Goal: Task Accomplishment & Management: Manage account settings

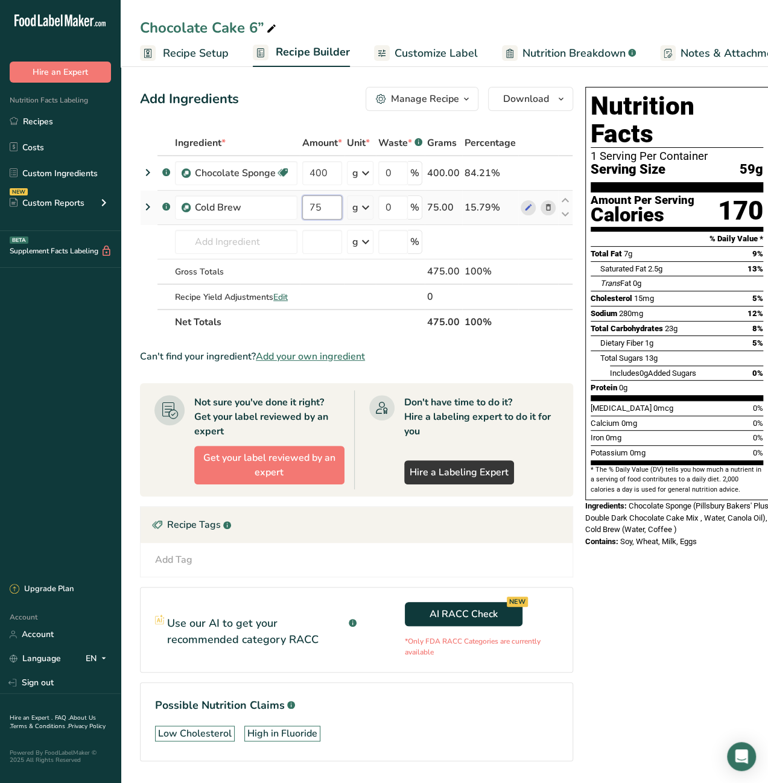
drag, startPoint x: 320, startPoint y: 204, endPoint x: 297, endPoint y: 204, distance: 22.9
click at [297, 204] on tr ".a-a{fill:#347362;}.b-a{fill:#fff;} Cold Brew 75 g Weight Units g kg mg See mor…" at bounding box center [357, 208] width 432 height 34
type input "400"
click at [247, 235] on div "Ingredient * Amount * Unit * Waste * .a-a{fill:#347362;}.b-a{fill:#fff;} Grams …" at bounding box center [356, 232] width 433 height 204
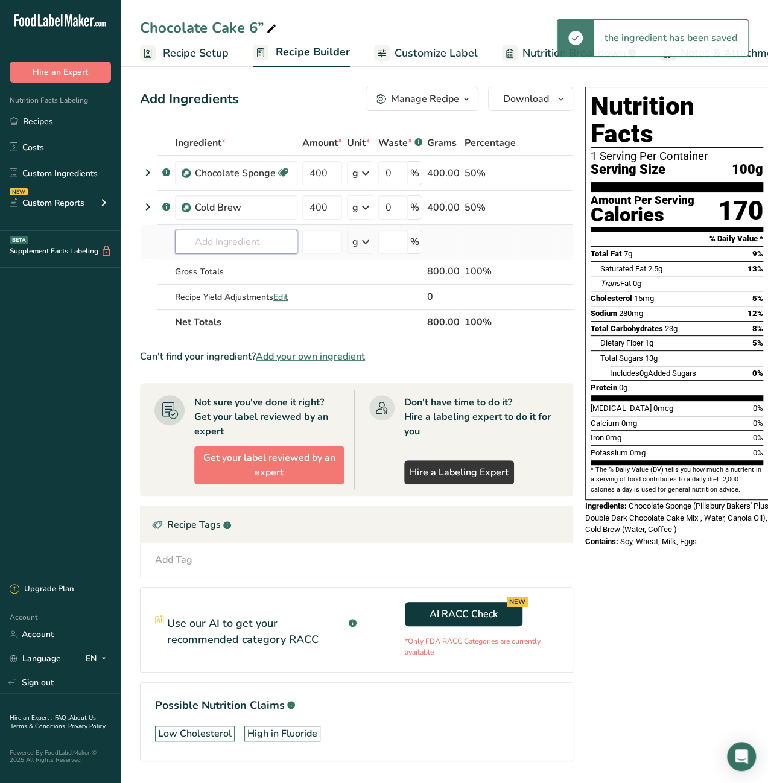
click at [240, 239] on input "text" at bounding box center [236, 242] width 122 height 24
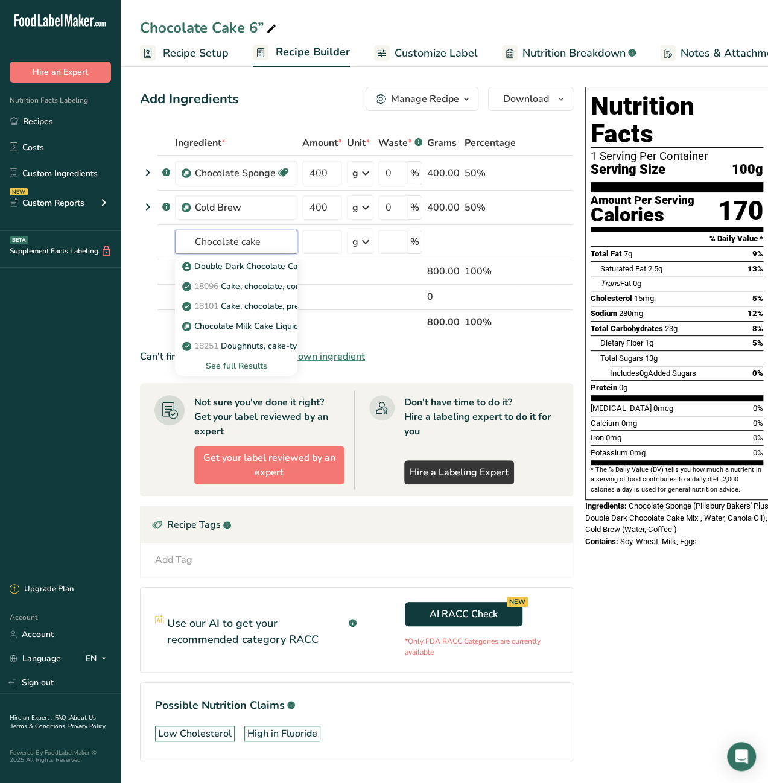
type input "Chocolate cake"
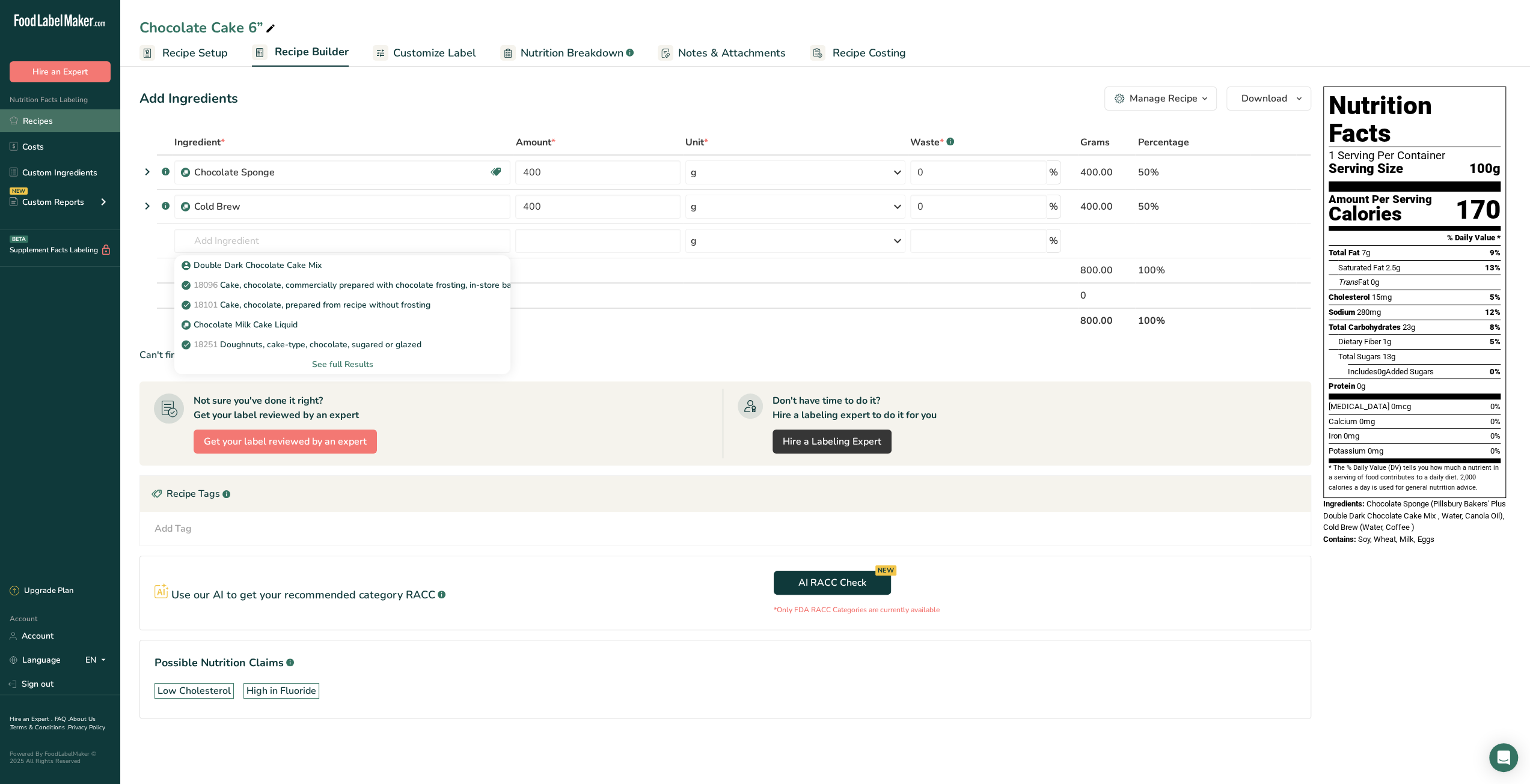
click at [49, 115] on link "Recipes" at bounding box center [60, 121] width 121 height 23
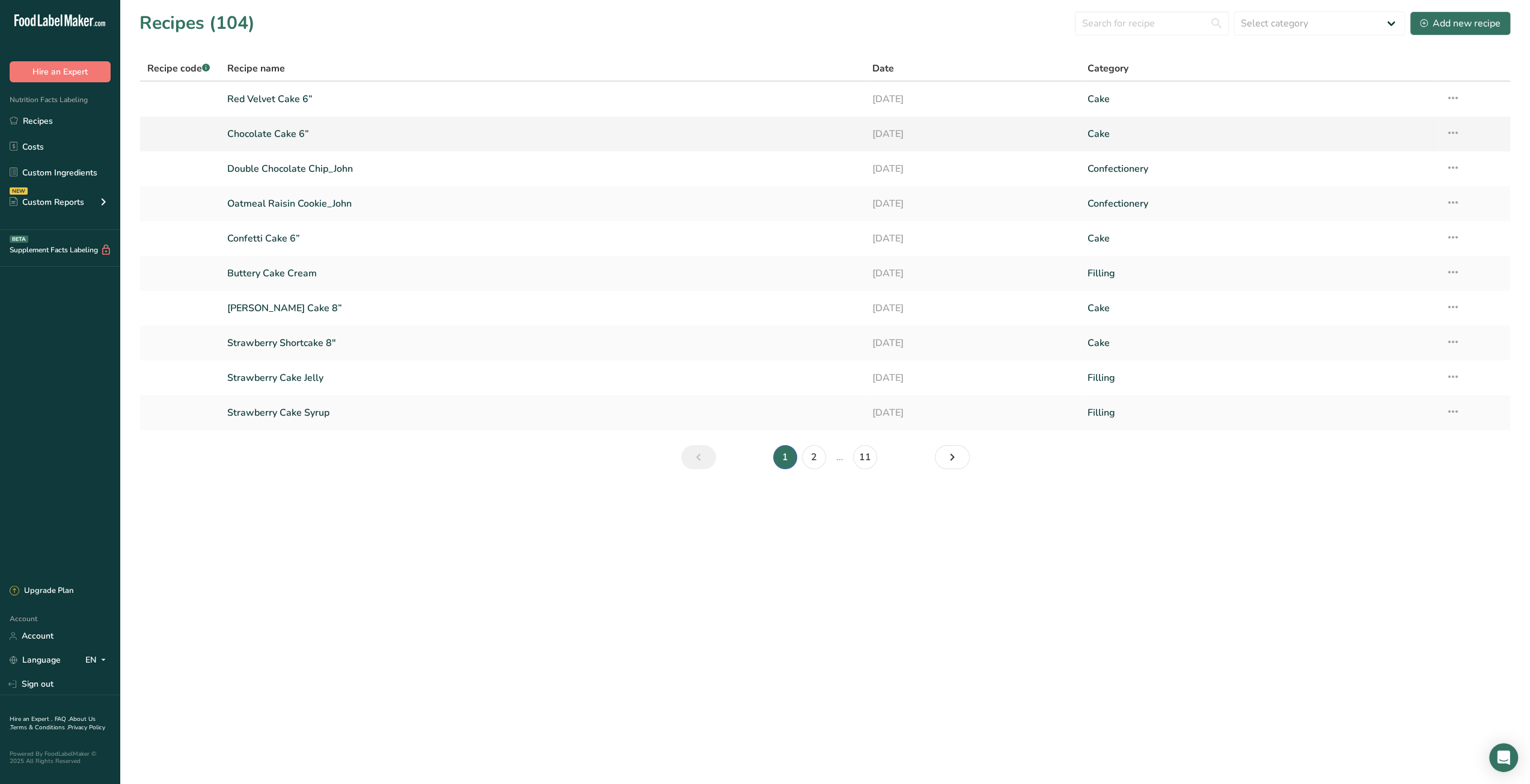
click at [1453, 132] on icon at bounding box center [1453, 132] width 14 height 22
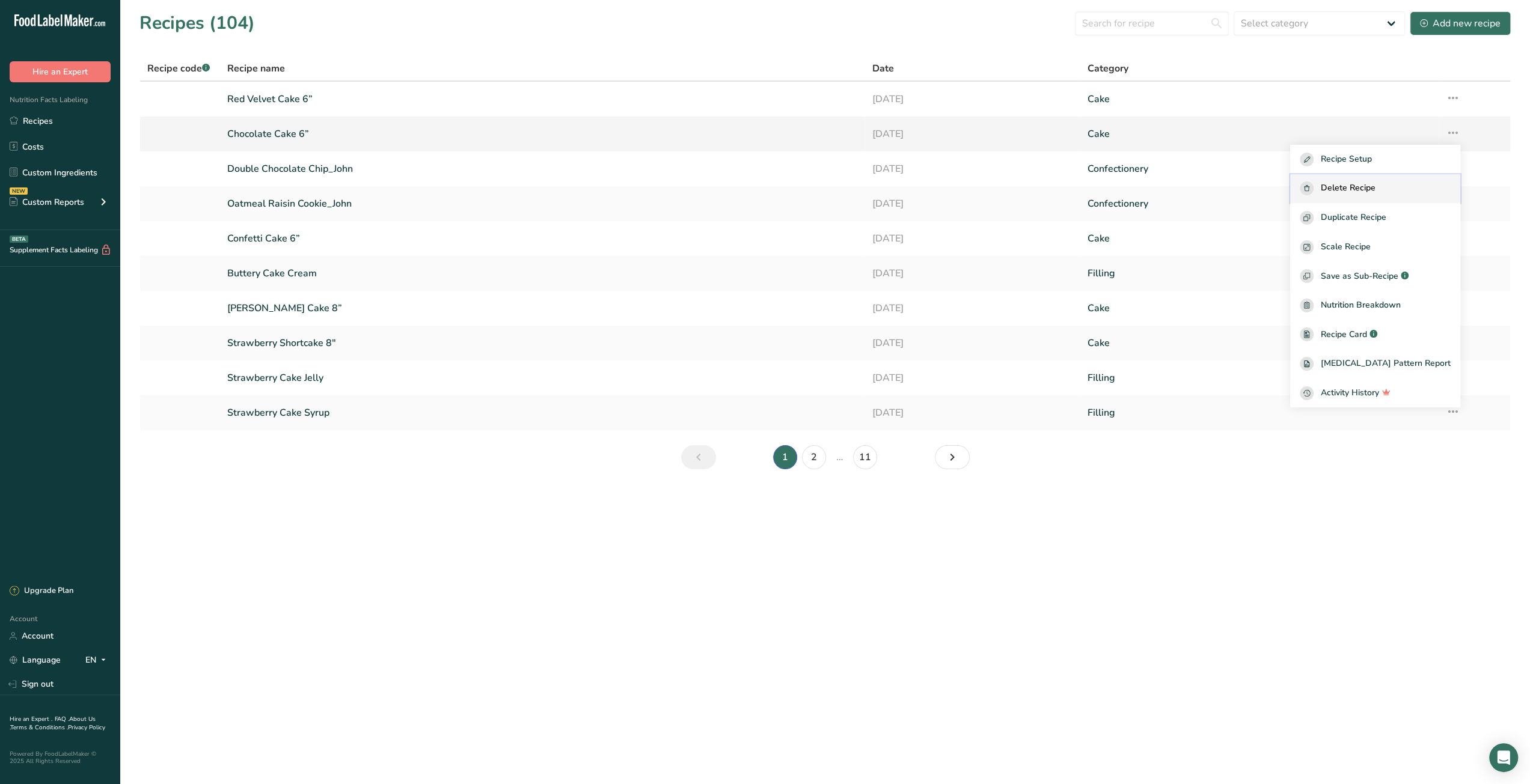
click at [1365, 187] on span "Delete Recipe" at bounding box center [1348, 188] width 55 height 14
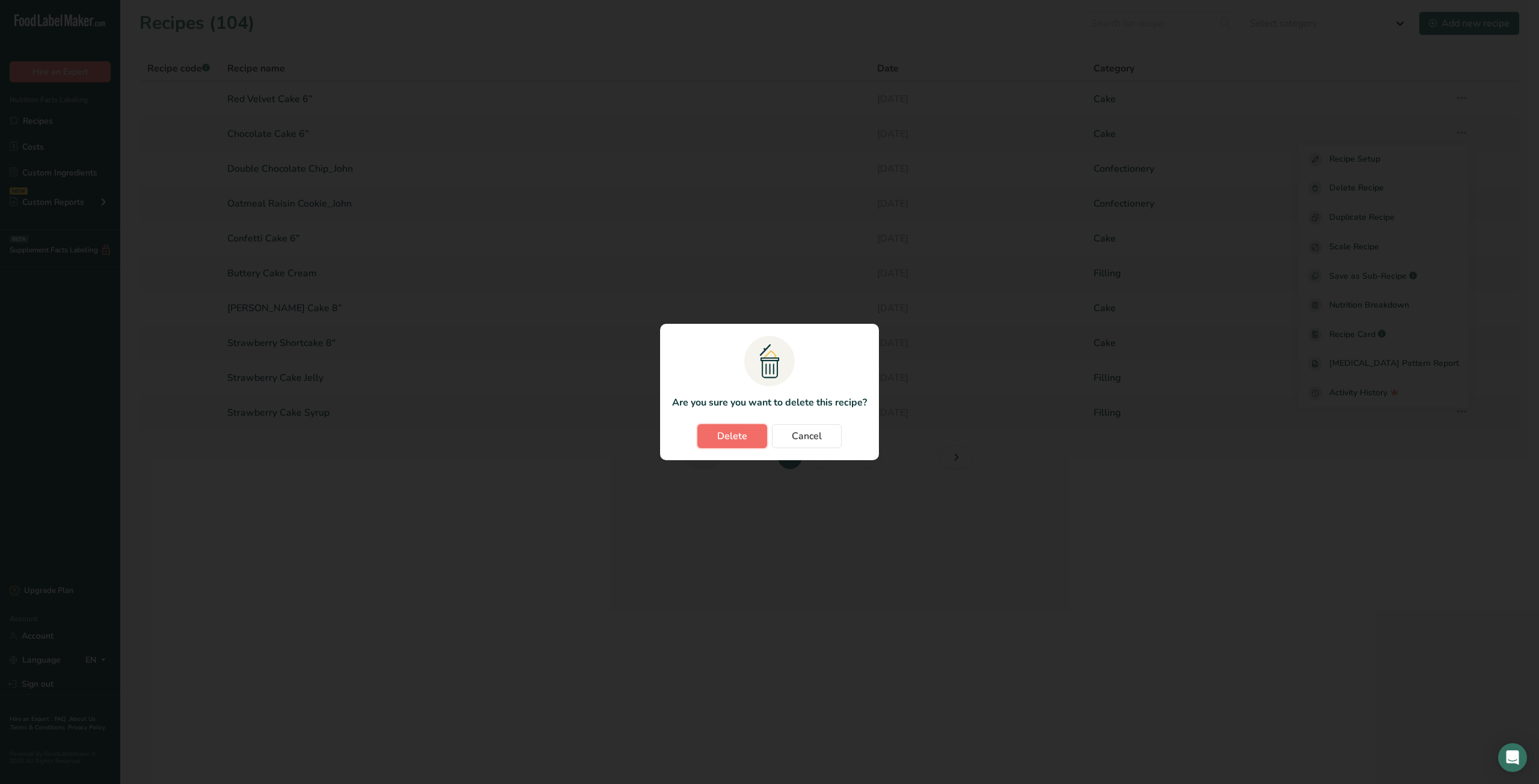
click at [717, 436] on button "Delete" at bounding box center [733, 436] width 70 height 24
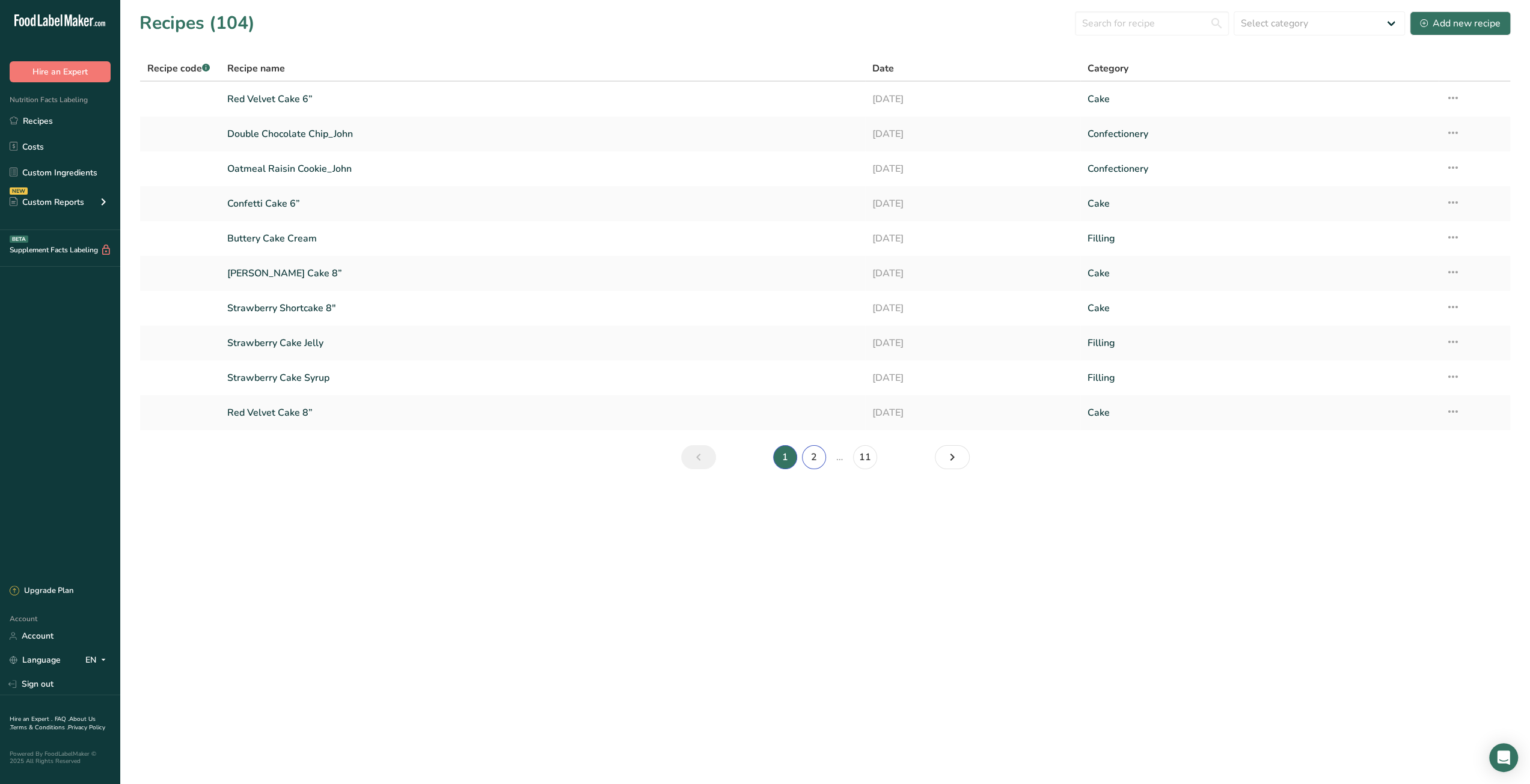
click at [806, 457] on link "2" at bounding box center [814, 457] width 24 height 24
click at [834, 456] on link "3" at bounding box center [828, 457] width 24 height 24
click at [840, 454] on link "4" at bounding box center [843, 457] width 24 height 24
click at [1452, 100] on icon at bounding box center [1453, 98] width 14 height 22
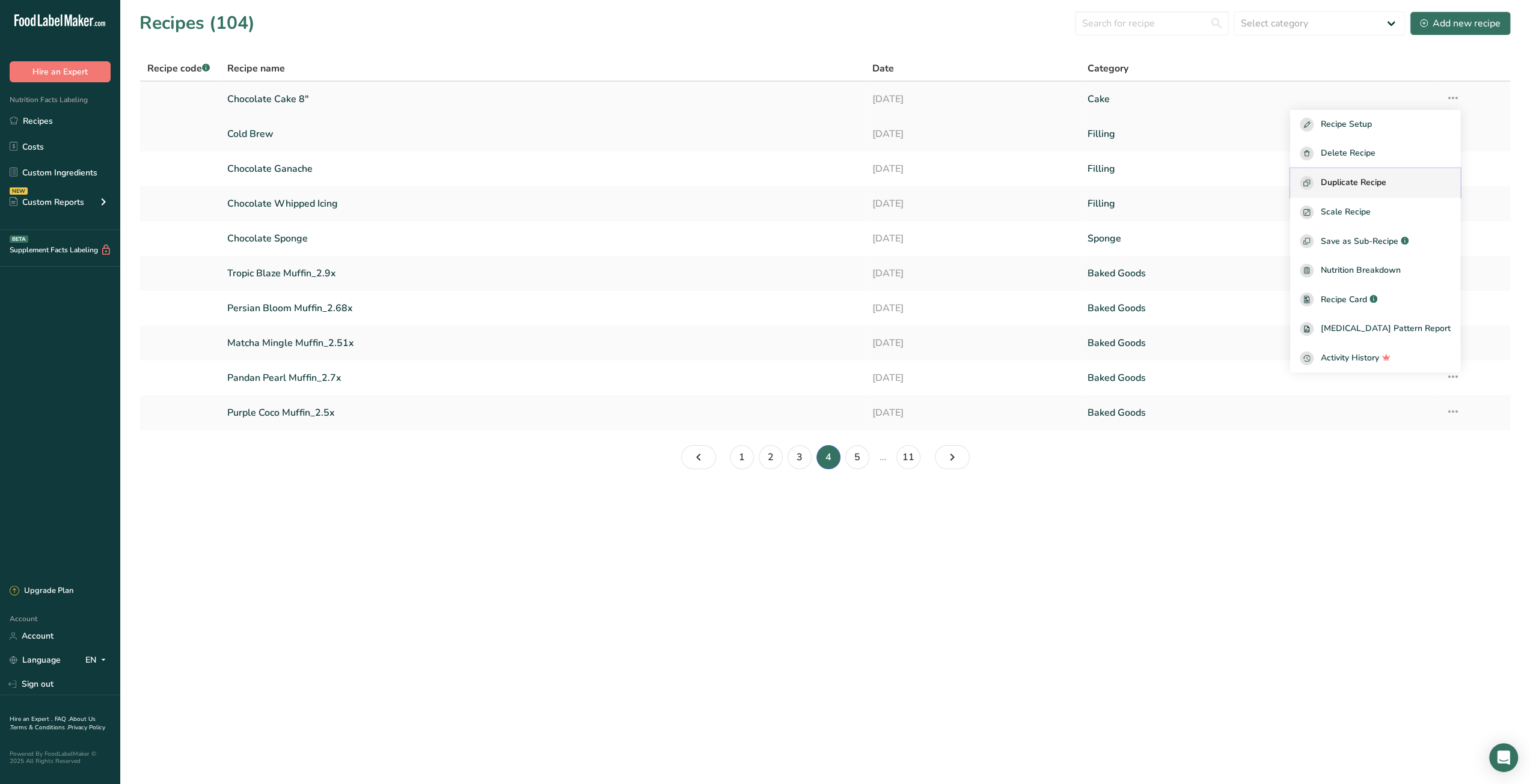
click at [1368, 178] on span "Duplicate Recipe" at bounding box center [1354, 183] width 66 height 14
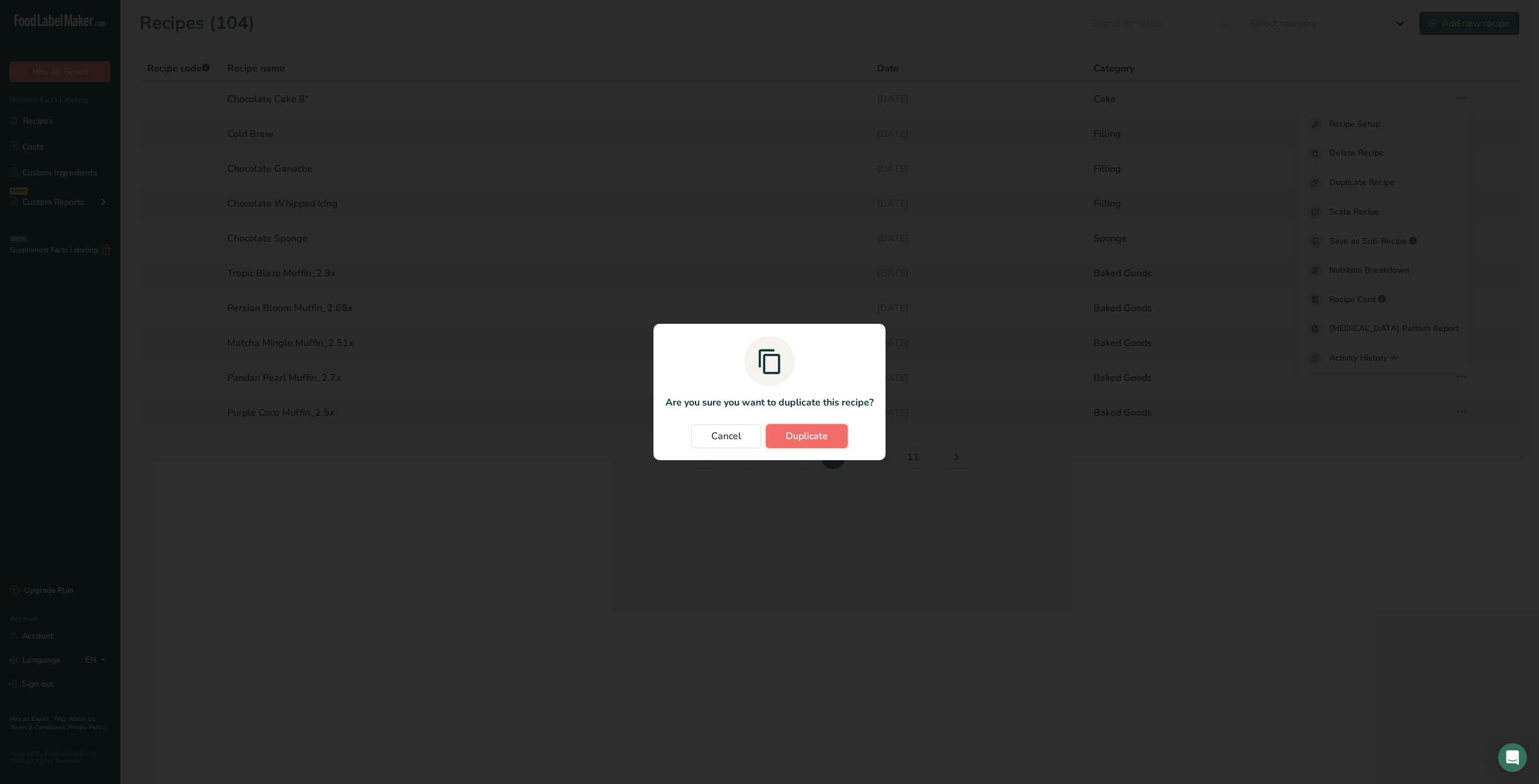
click at [800, 436] on span "Duplicate" at bounding box center [806, 436] width 42 height 14
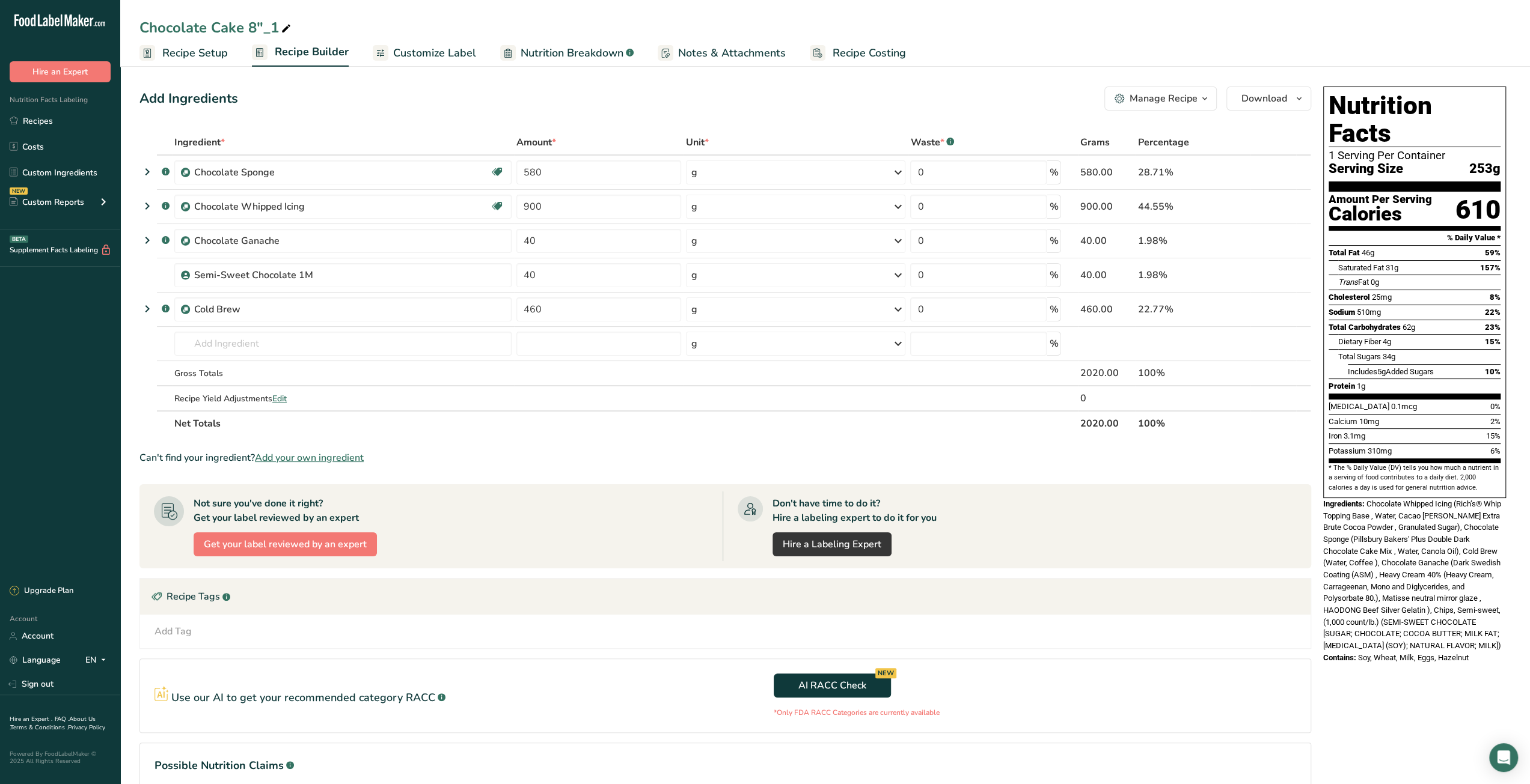
click at [285, 30] on icon at bounding box center [286, 29] width 11 height 17
drag, startPoint x: 275, startPoint y: 30, endPoint x: 262, endPoint y: 30, distance: 13.0
click at [262, 30] on input "Chocolate Cake 8"_1" at bounding box center [825, 28] width 1372 height 22
click at [250, 29] on input "Chocolate Cake 8"" at bounding box center [825, 28] width 1372 height 22
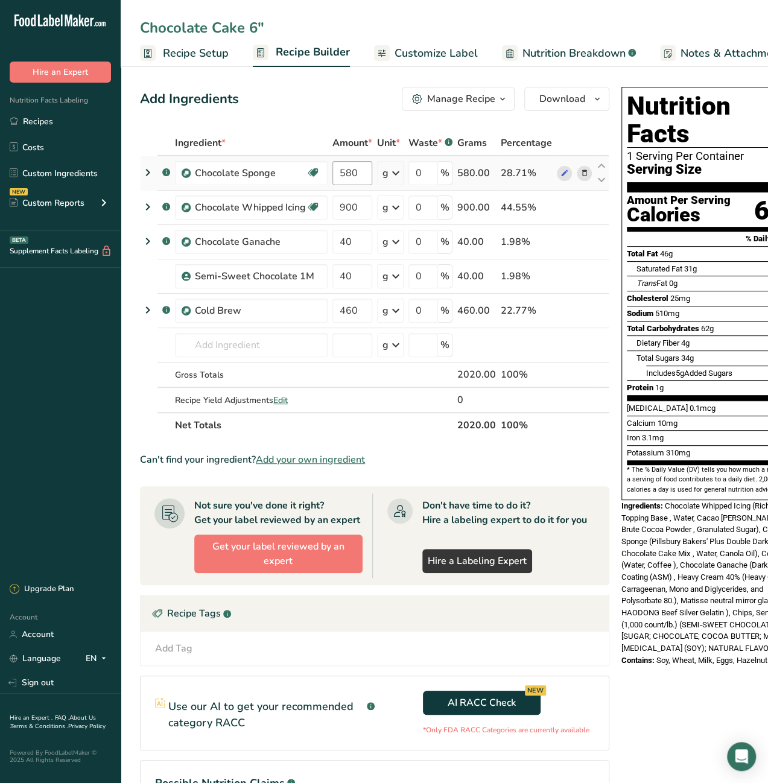
type input "Chocolate Cake 6""
click at [361, 177] on input "580" at bounding box center [352, 173] width 40 height 24
drag, startPoint x: 361, startPoint y: 177, endPoint x: 332, endPoint y: 174, distance: 29.1
click at [332, 174] on input "580" at bounding box center [352, 173] width 40 height 24
type input "400"
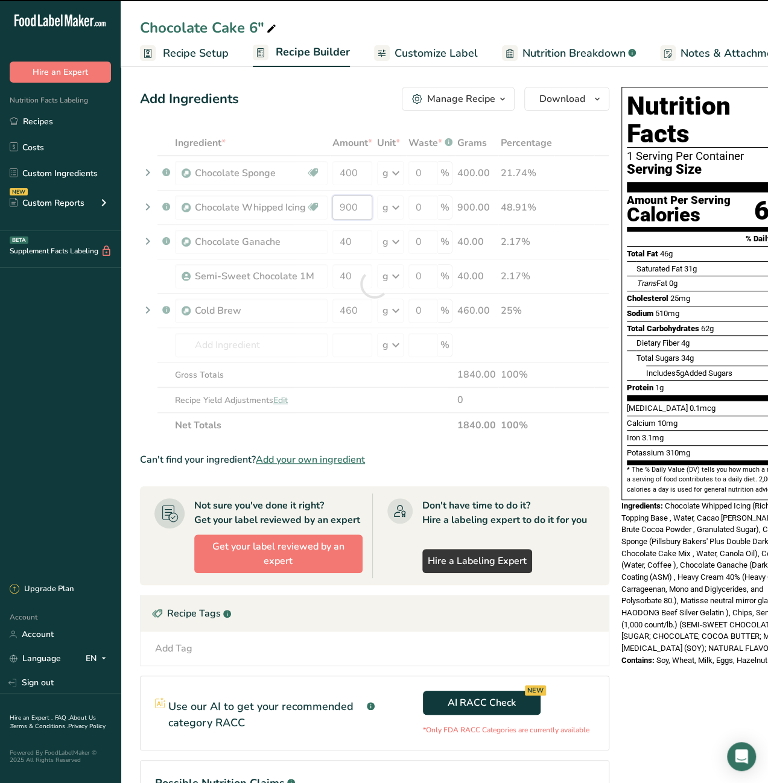
drag, startPoint x: 356, startPoint y: 210, endPoint x: 338, endPoint y: 210, distance: 18.1
click at [338, 210] on div "Ingredient * Amount * Unit * Waste * .a-a{fill:#347362;}.b-a{fill:#fff;} Grams …" at bounding box center [374, 284] width 469 height 308
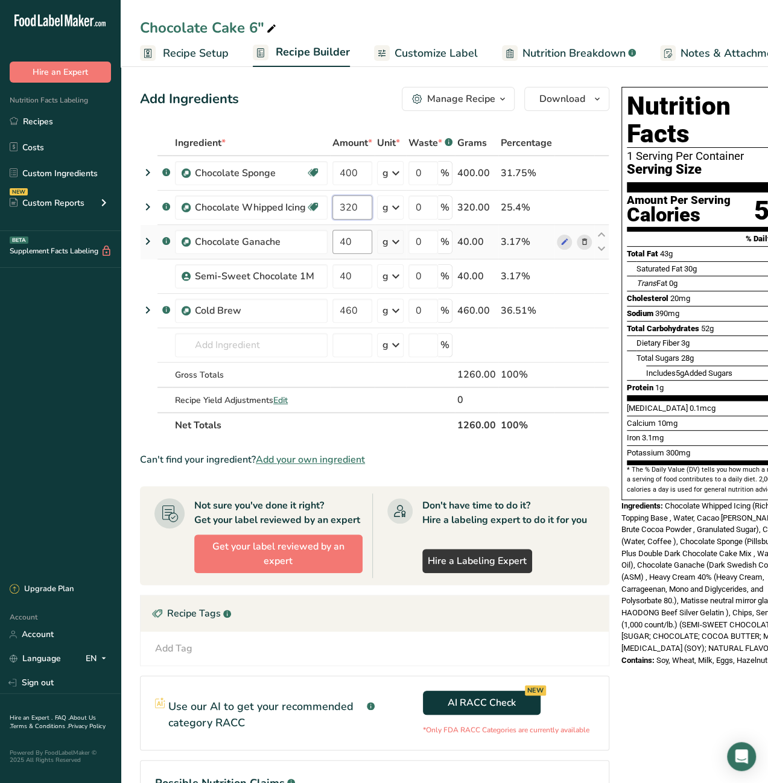
type input "320"
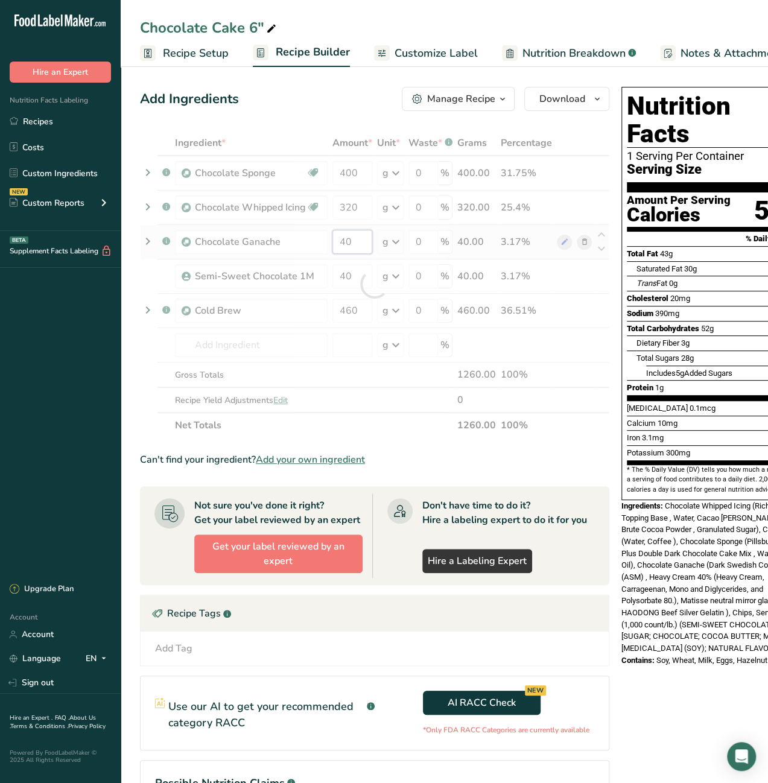
click at [359, 239] on div "Ingredient * Amount * Unit * Waste * .a-a{fill:#347362;}.b-a{fill:#fff;} Grams …" at bounding box center [374, 284] width 469 height 308
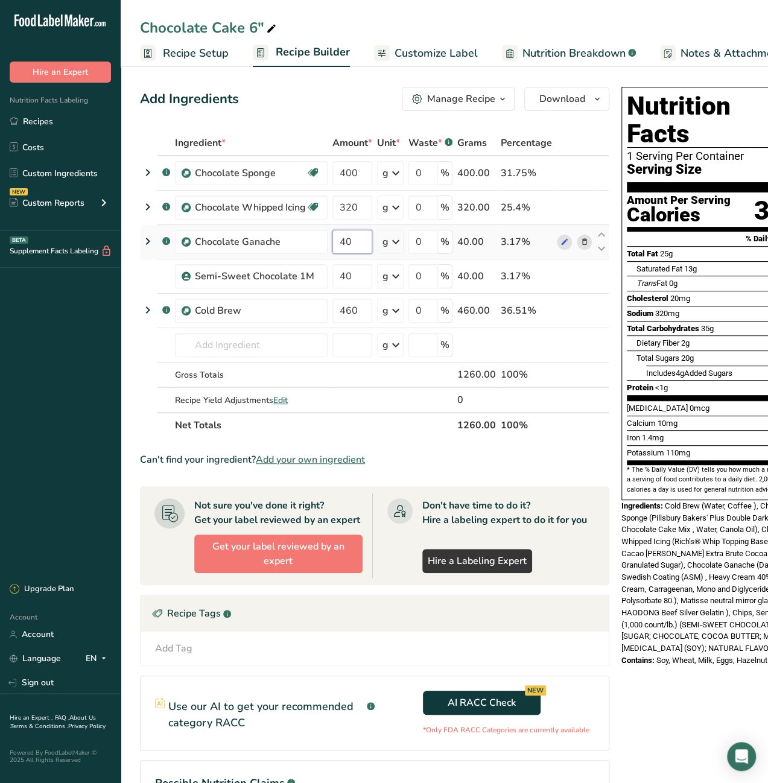
drag, startPoint x: 359, startPoint y: 239, endPoint x: 335, endPoint y: 242, distance: 23.7
click at [335, 242] on input "40" at bounding box center [352, 242] width 40 height 24
type input "65"
click at [355, 279] on div "Ingredient * Amount * Unit * Waste * .a-a{fill:#347362;}.b-a{fill:#fff;} Grams …" at bounding box center [374, 284] width 469 height 308
drag, startPoint x: 356, startPoint y: 273, endPoint x: 340, endPoint y: 273, distance: 16.3
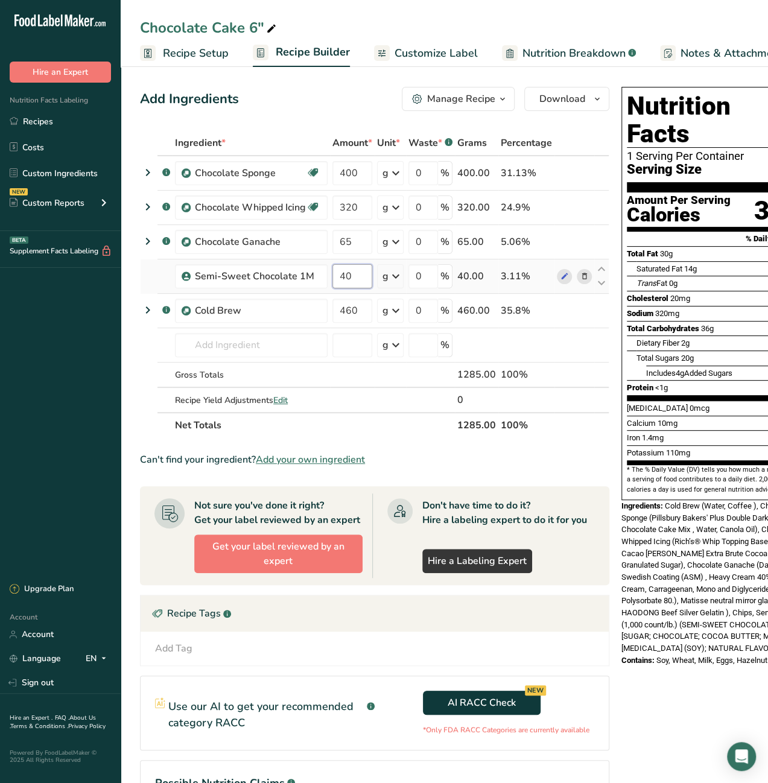
click at [340, 273] on input "40" at bounding box center [352, 276] width 40 height 24
type input "20"
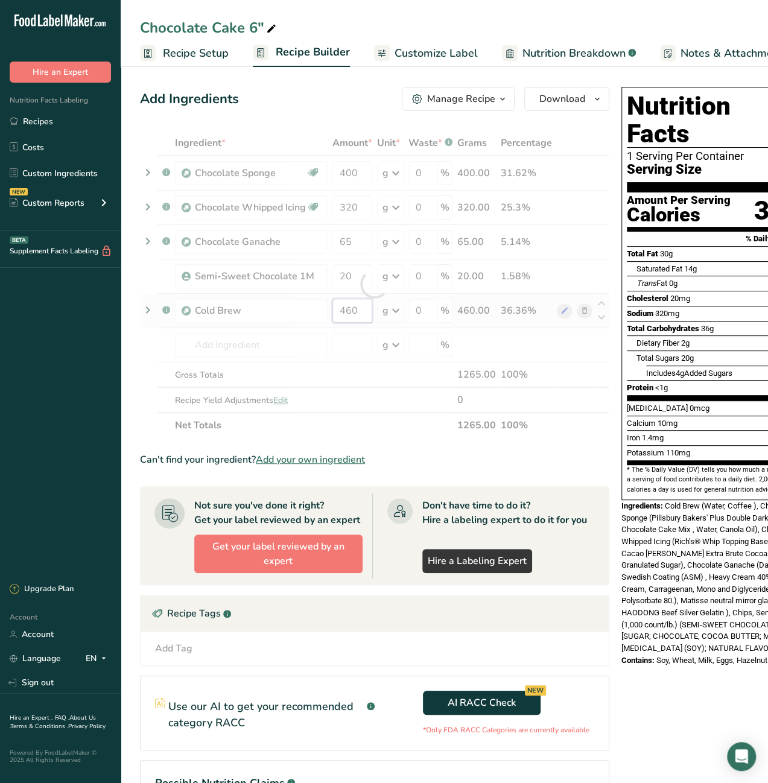
click at [353, 309] on div "Ingredient * Amount * Unit * Waste * .a-a{fill:#347362;}.b-a{fill:#fff;} Grams …" at bounding box center [374, 284] width 469 height 308
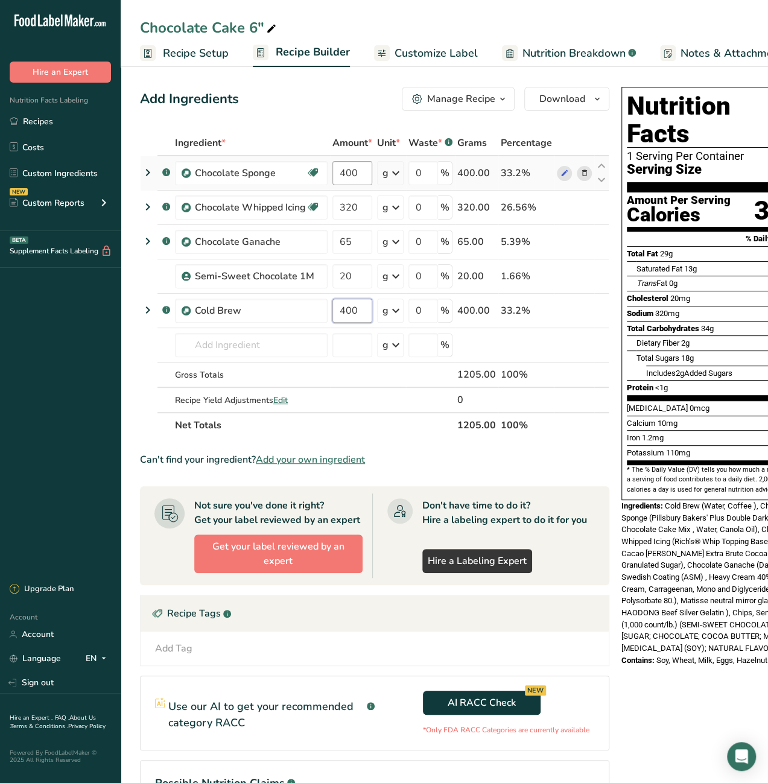
type input "400"
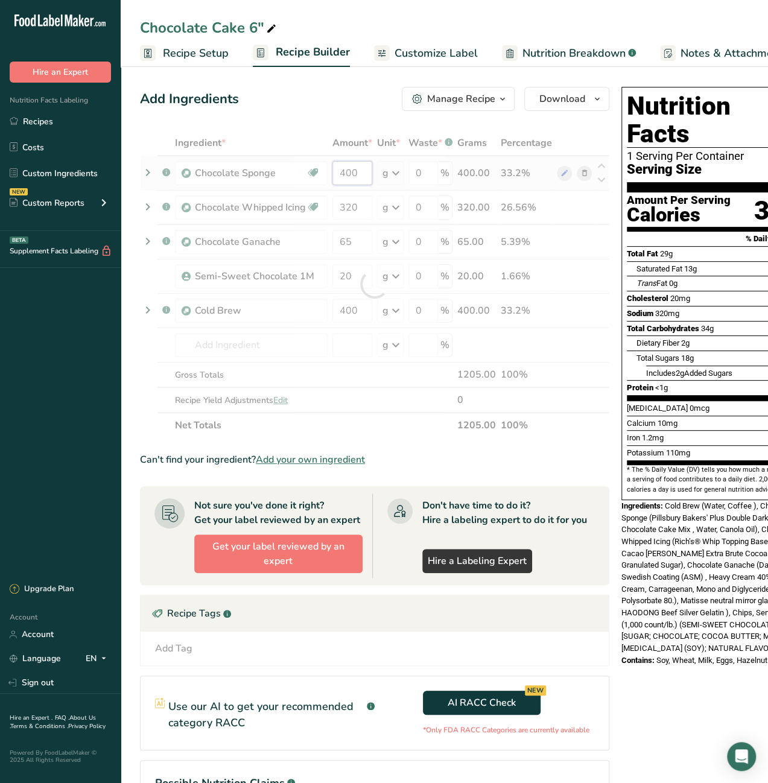
click at [351, 176] on div "Ingredient * Amount * Unit * Waste * .a-a{fill:#347362;}.b-a{fill:#fff;} Grams …" at bounding box center [374, 284] width 469 height 308
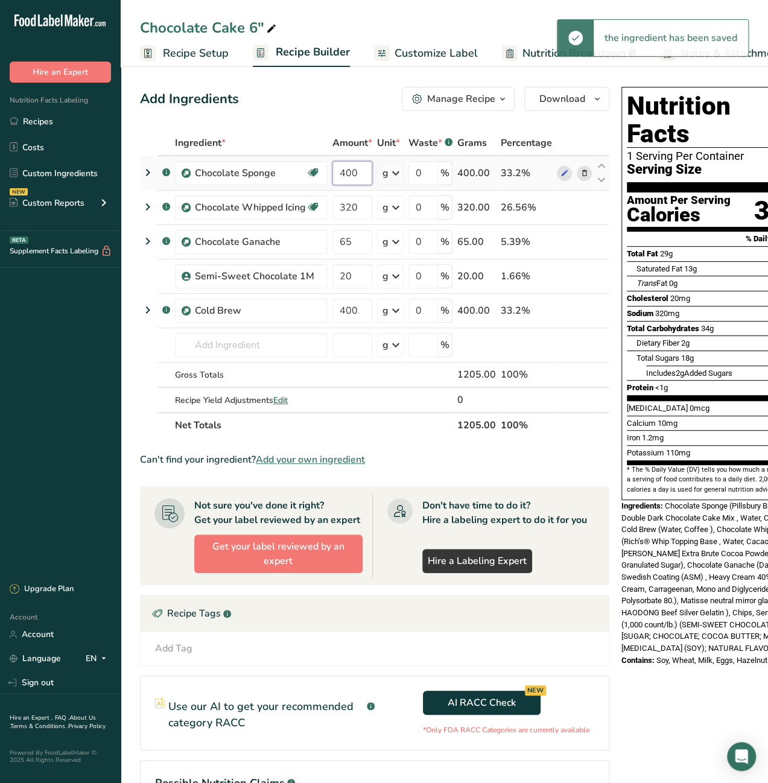
click at [345, 174] on input "400" at bounding box center [352, 173] width 40 height 24
type input "410"
click at [336, 122] on div "Add Ingredients Manage Recipe Delete Recipe Duplicate Recipe Scale Recipe Save …" at bounding box center [378, 480] width 476 height 796
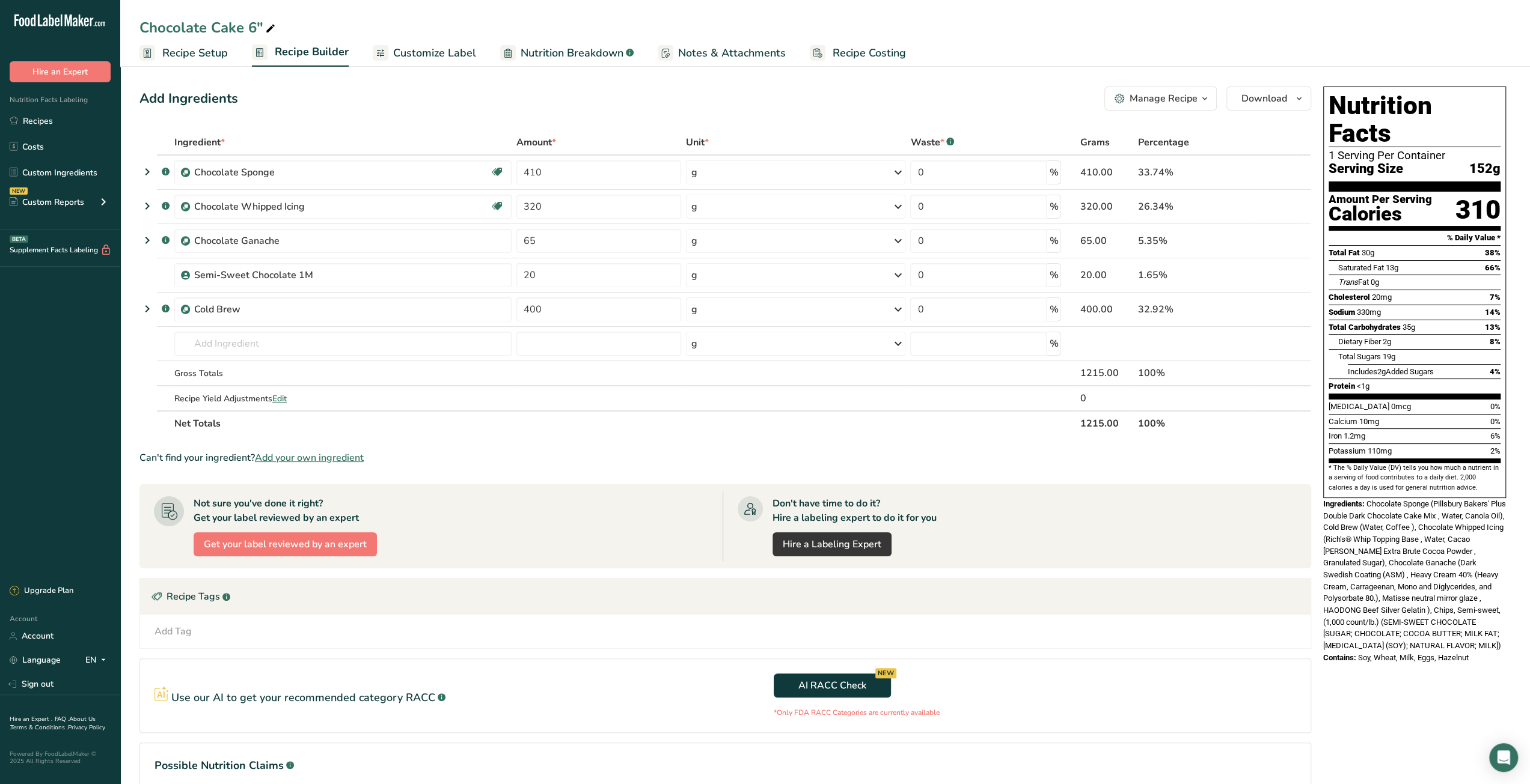
click at [885, 55] on span "Recipe Costing" at bounding box center [869, 53] width 74 height 16
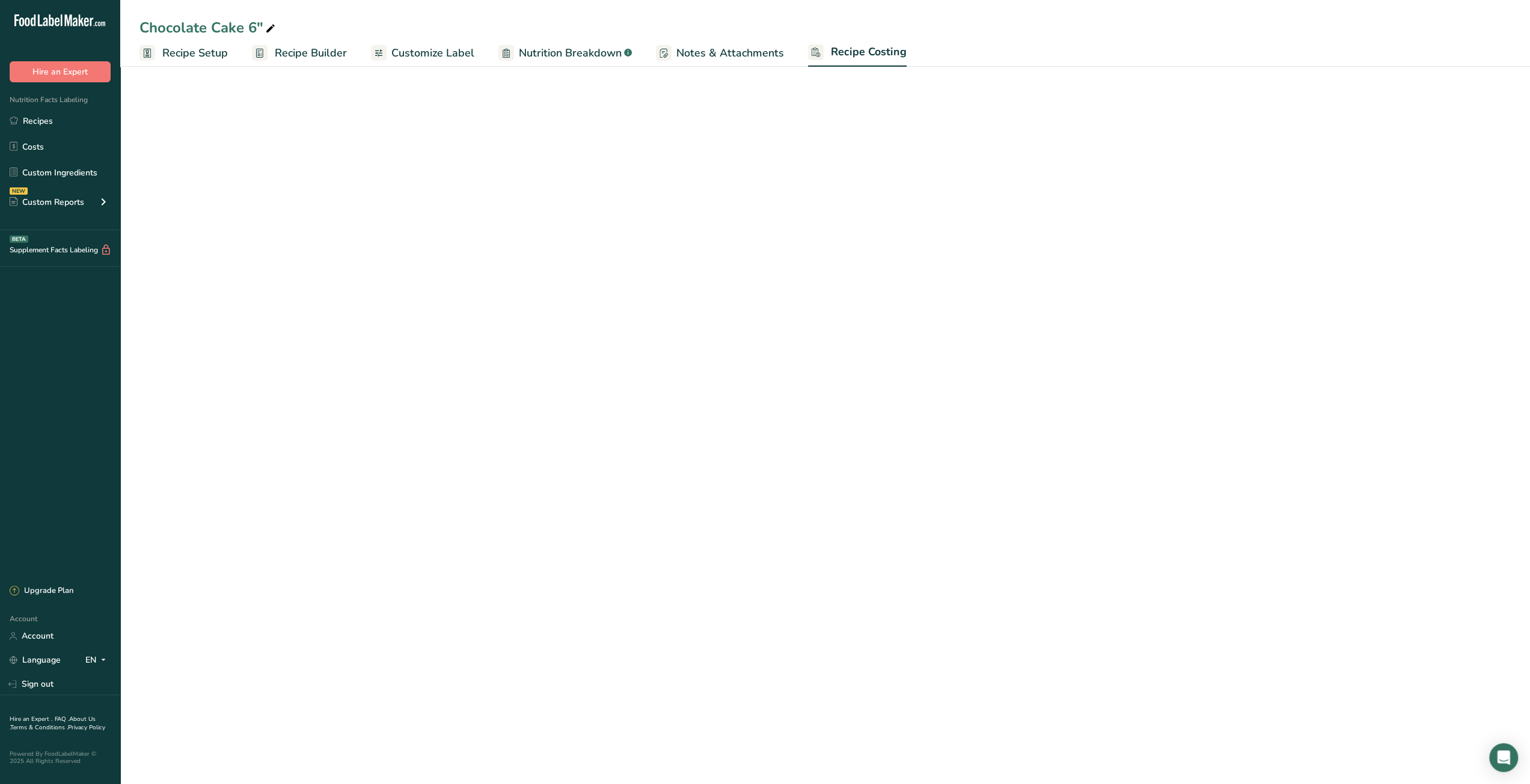
select select "12"
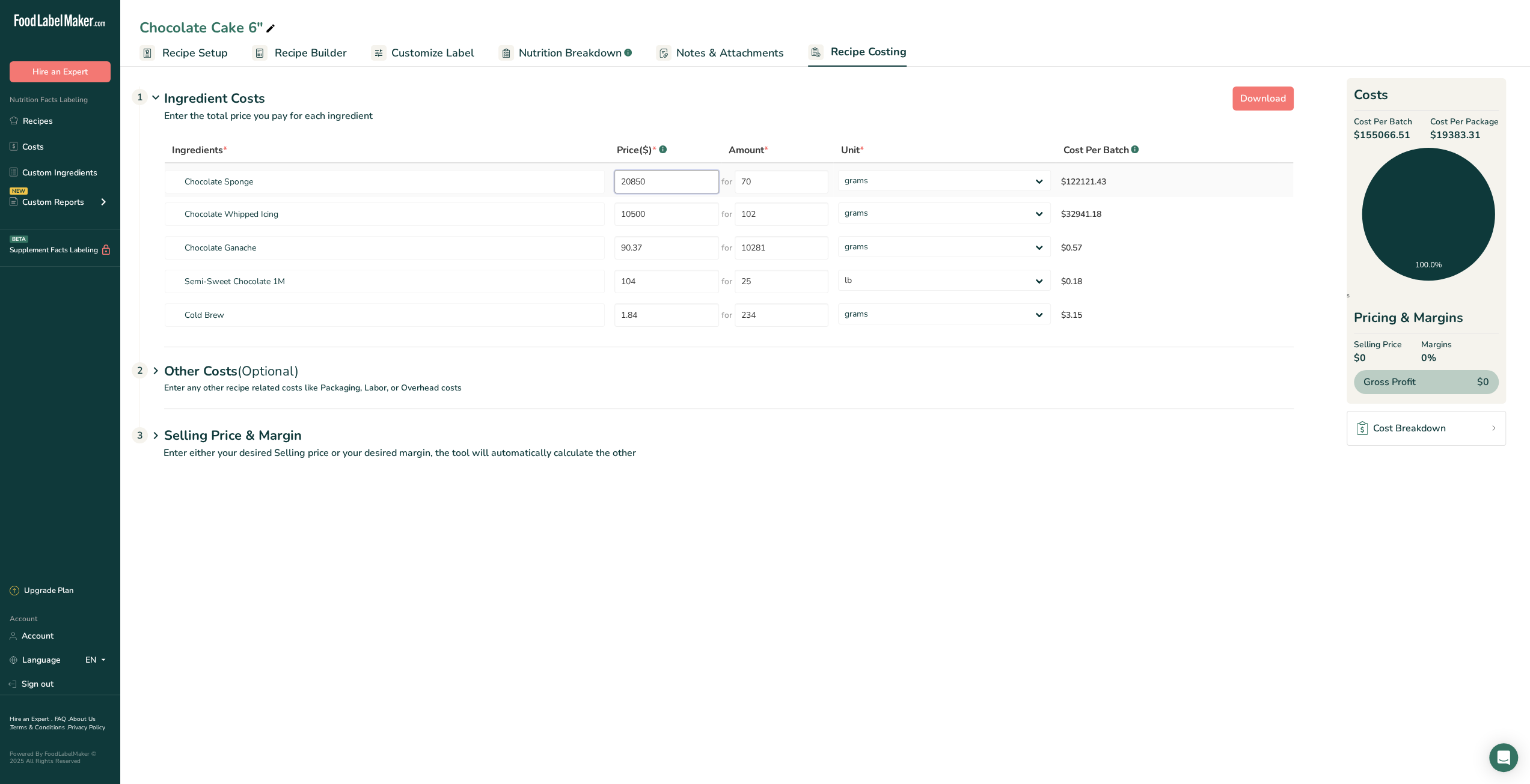
drag, startPoint x: 655, startPoint y: 184, endPoint x: 605, endPoint y: 192, distance: 50.6
click at [605, 192] on tr "Chocolate Sponge 20850 for 70 grams kg mg mcg lb oz $122121.43" at bounding box center [729, 180] width 1128 height 34
type input "70"
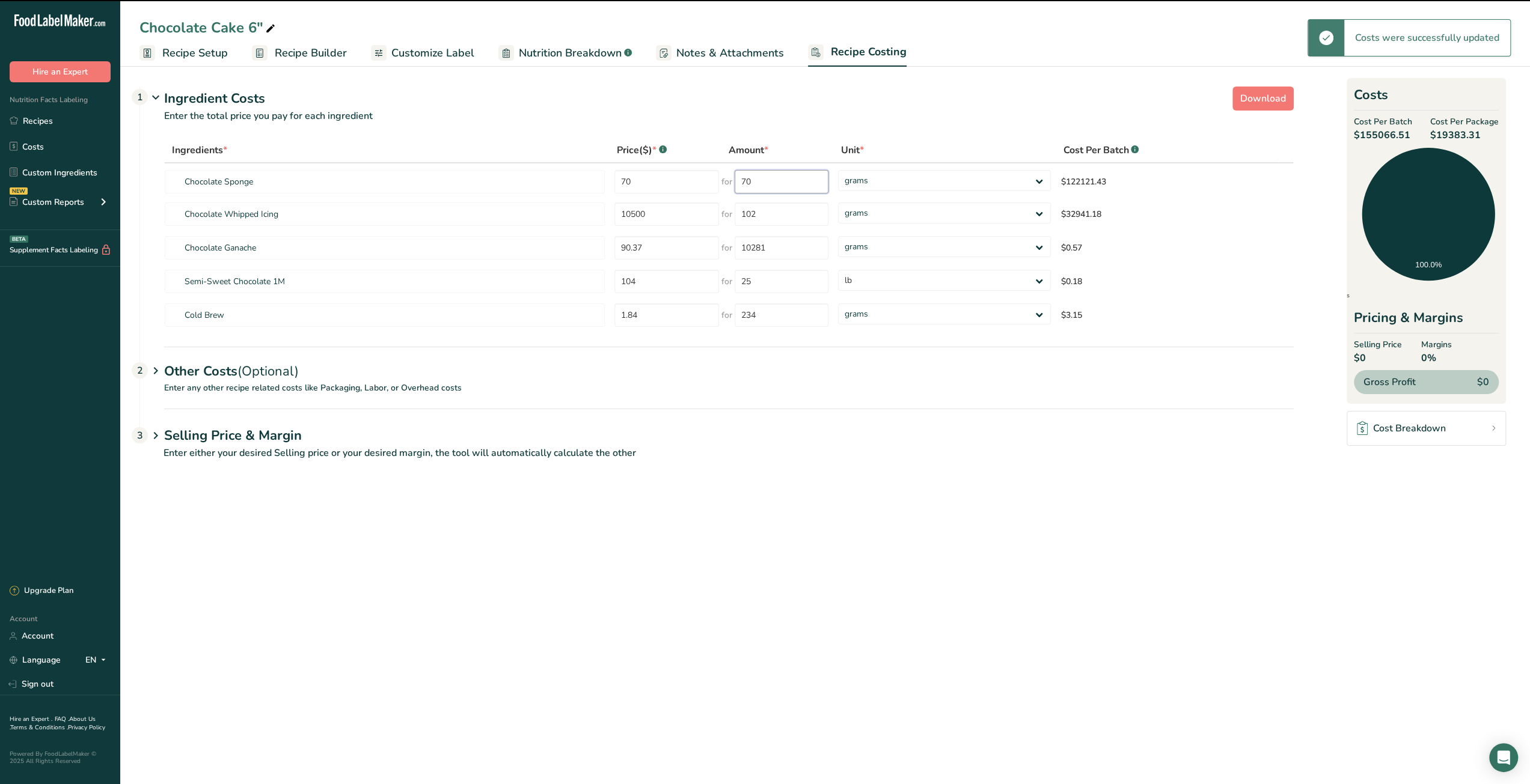
drag, startPoint x: 760, startPoint y: 182, endPoint x: 730, endPoint y: 182, distance: 30.0
click at [730, 182] on div "for 70" at bounding box center [774, 182] width 107 height 24
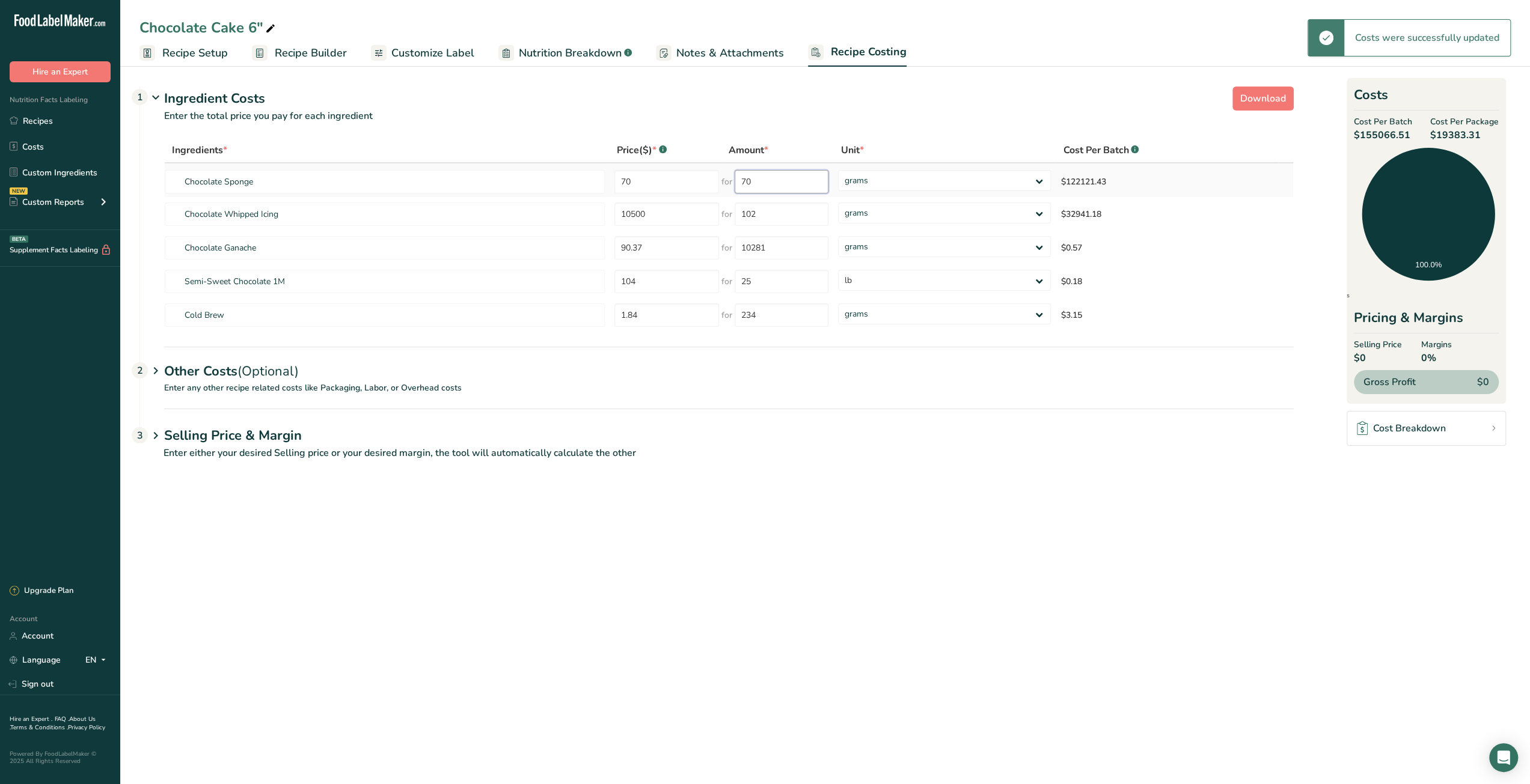
paste input "2085"
type input "20850"
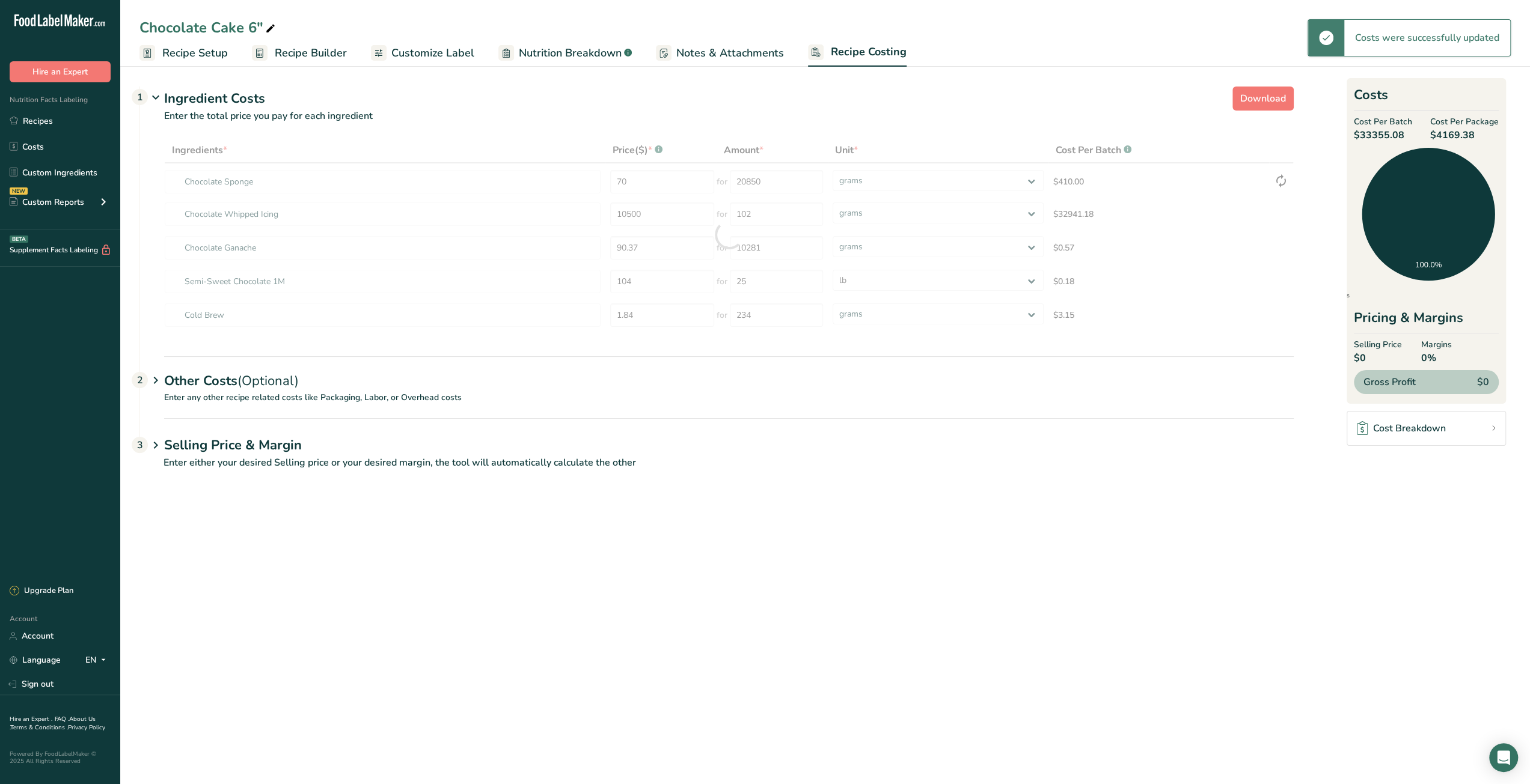
click at [842, 482] on section "Download Ingredient Costs 1 Enter the total price you pay for each ingredient I…" at bounding box center [825, 283] width 1409 height 441
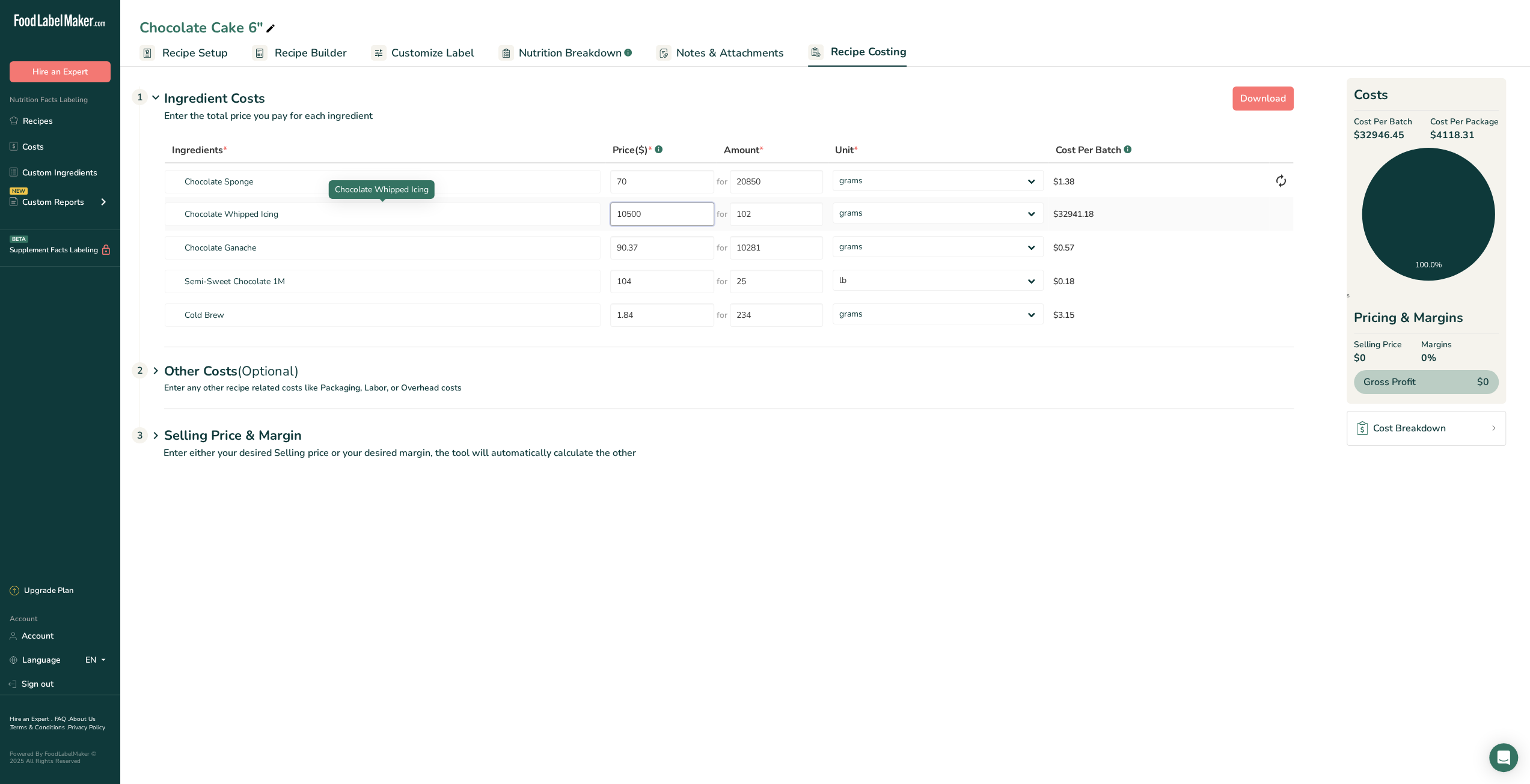
click at [590, 213] on tr "Chocolate Whipped Icing 10500 for 102 grams kg mg mcg lb oz $32941.18" at bounding box center [729, 214] width 1128 height 34
type input "102"
paste input "500"
click at [760, 465] on p "Enter either your desired Selling price or your desired margin, the tool will a…" at bounding box center [717, 460] width 1154 height 29
drag, startPoint x: 752, startPoint y: 216, endPoint x: 733, endPoint y: 214, distance: 19.1
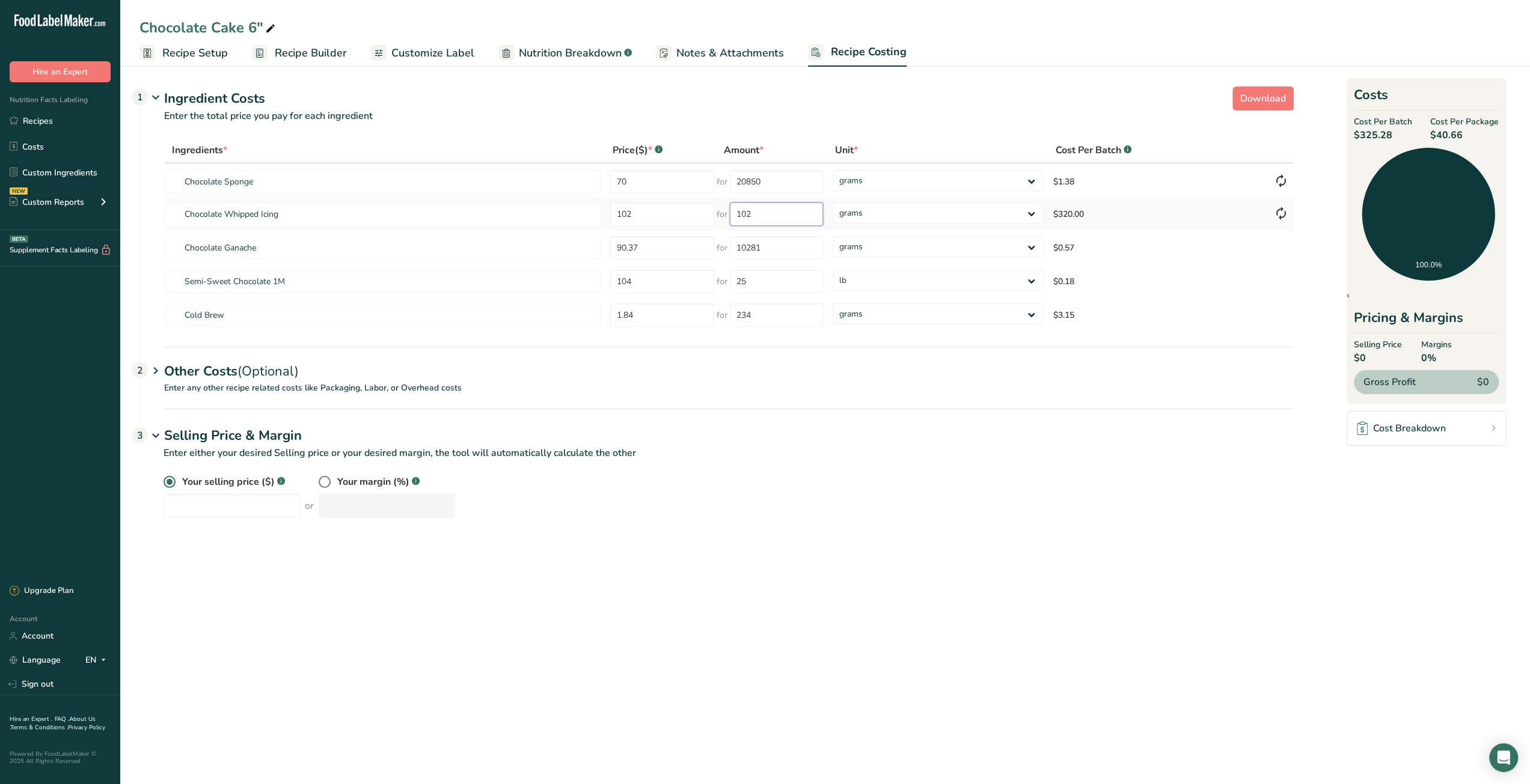
click at [733, 214] on input "102" at bounding box center [775, 214] width 93 height 24
paste input "500"
type input "10500"
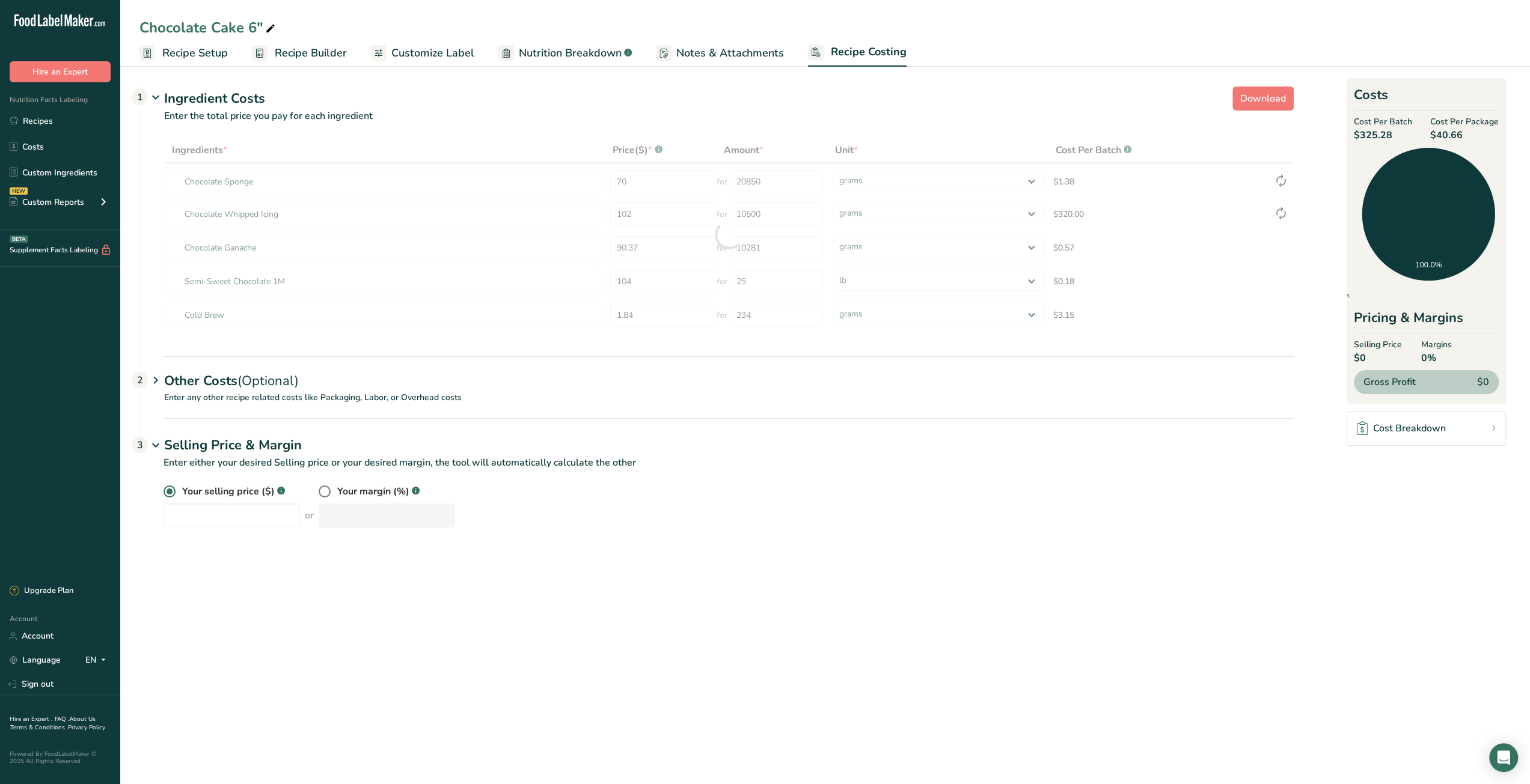
click at [869, 482] on div "Selling Price & Margin 3 Enter either your desired Selling price or your desire…" at bounding box center [717, 480] width 1154 height 124
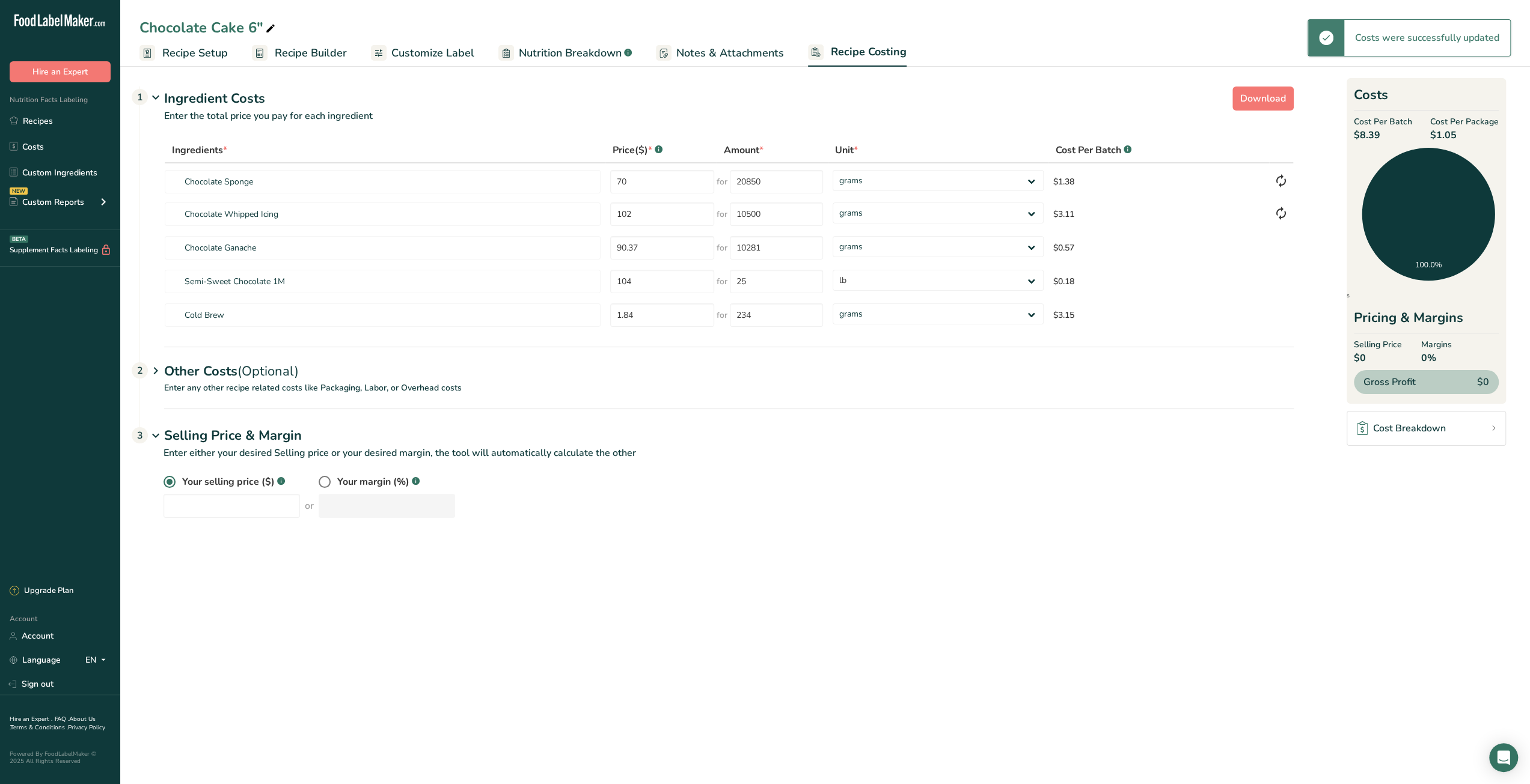
click at [881, 463] on p "Enter either your desired Selling price or your desired margin, the tool will a…" at bounding box center [717, 460] width 1154 height 29
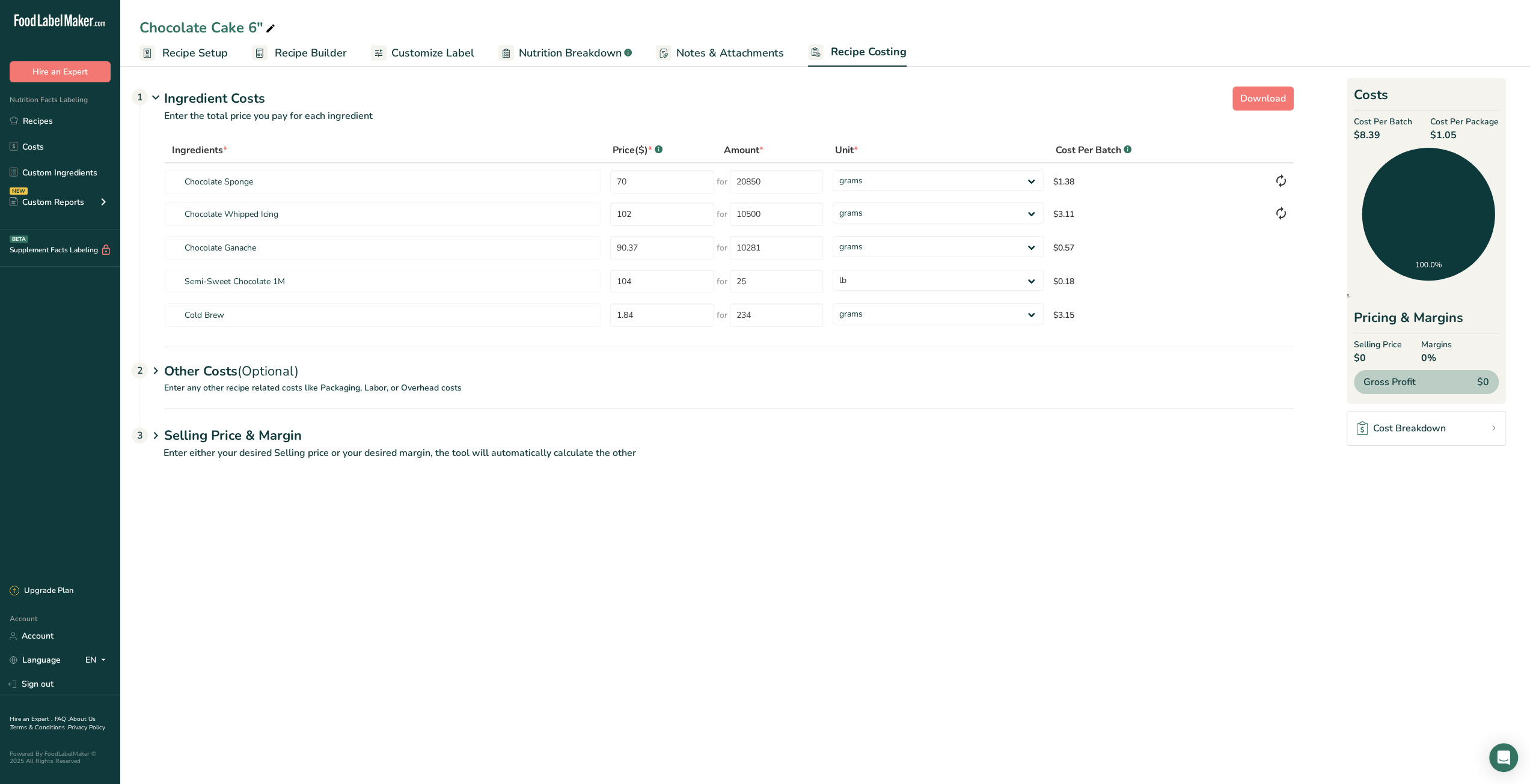
drag, startPoint x: 1360, startPoint y: 135, endPoint x: 1378, endPoint y: 136, distance: 18.0
click at [1378, 136] on span "$8.39" at bounding box center [1382, 134] width 59 height 14
copy span "8.39"
click at [318, 54] on span "Recipe Builder" at bounding box center [311, 53] width 72 height 16
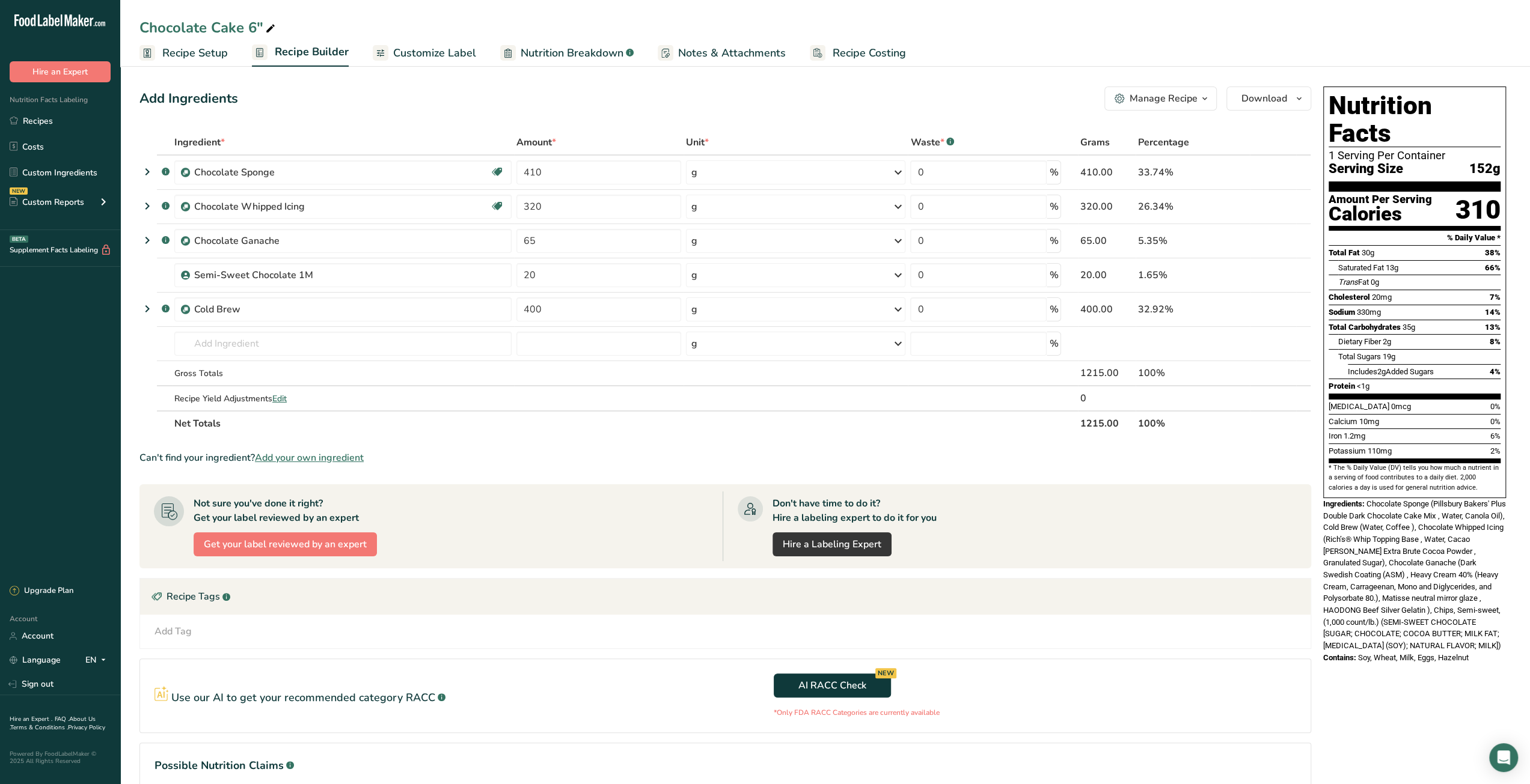
click at [1207, 105] on icon "button" at bounding box center [1205, 99] width 10 height 15
click at [1301, 105] on icon "button" at bounding box center [1300, 99] width 10 height 15
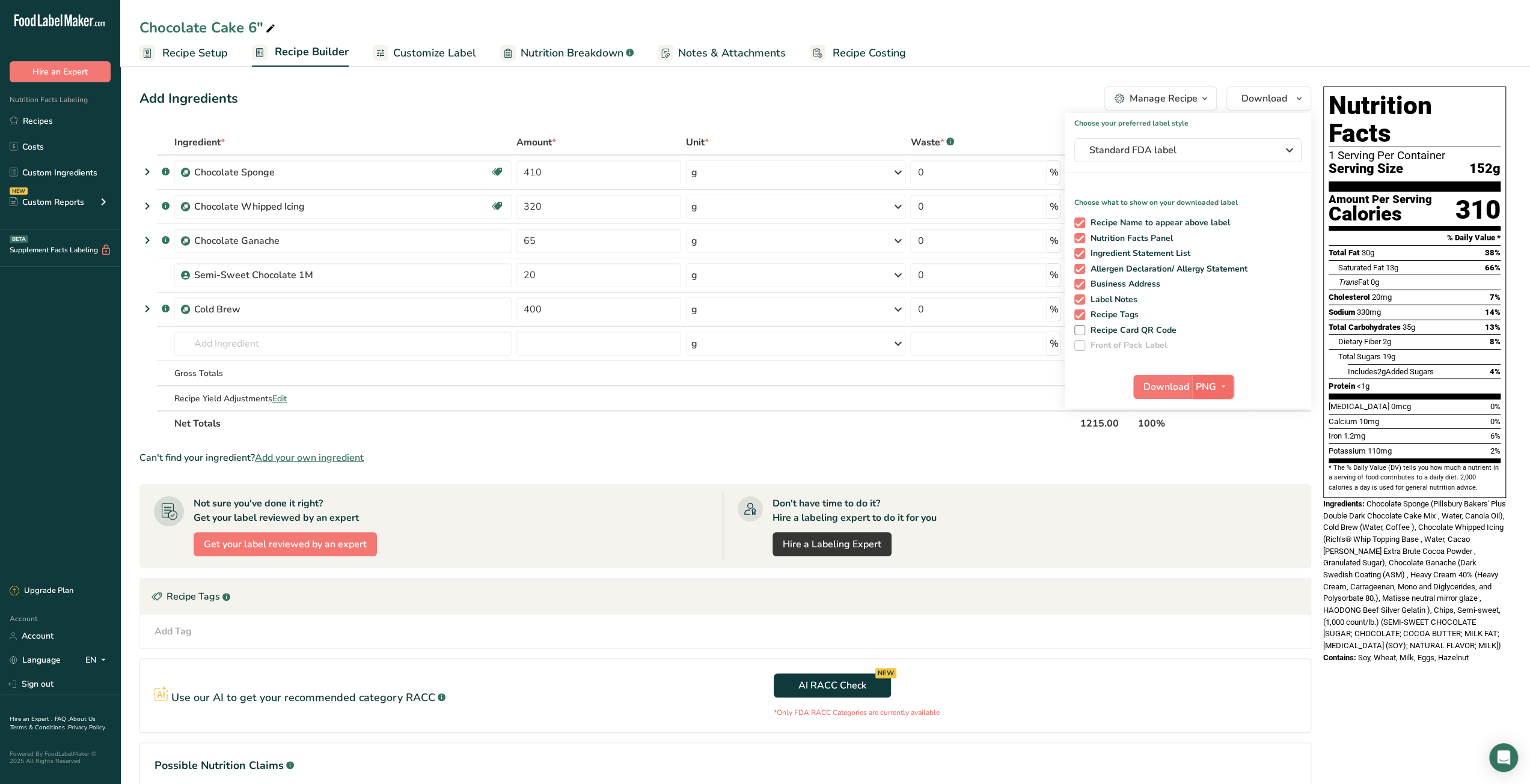
click at [1225, 392] on icon "button" at bounding box center [1224, 387] width 10 height 15
click at [1214, 468] on link "PDF" at bounding box center [1214, 471] width 39 height 20
click at [1177, 381] on span "Download" at bounding box center [1167, 387] width 46 height 14
click at [943, 91] on div "Add Ingredients Manage Recipe Delete Recipe Duplicate Recipe Scale Recipe Save …" at bounding box center [726, 99] width 1172 height 24
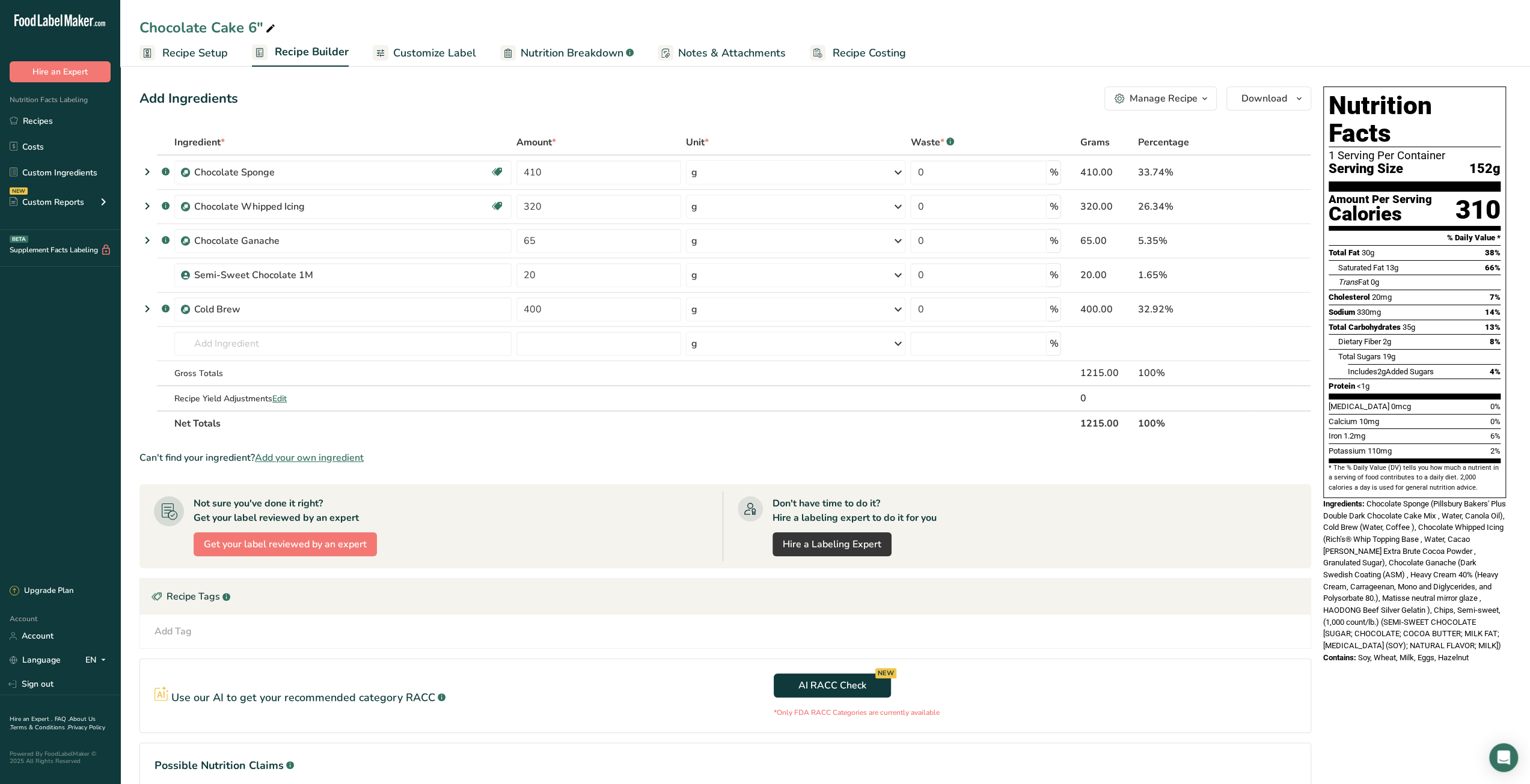
click at [873, 59] on span "Recipe Costing" at bounding box center [869, 53] width 74 height 16
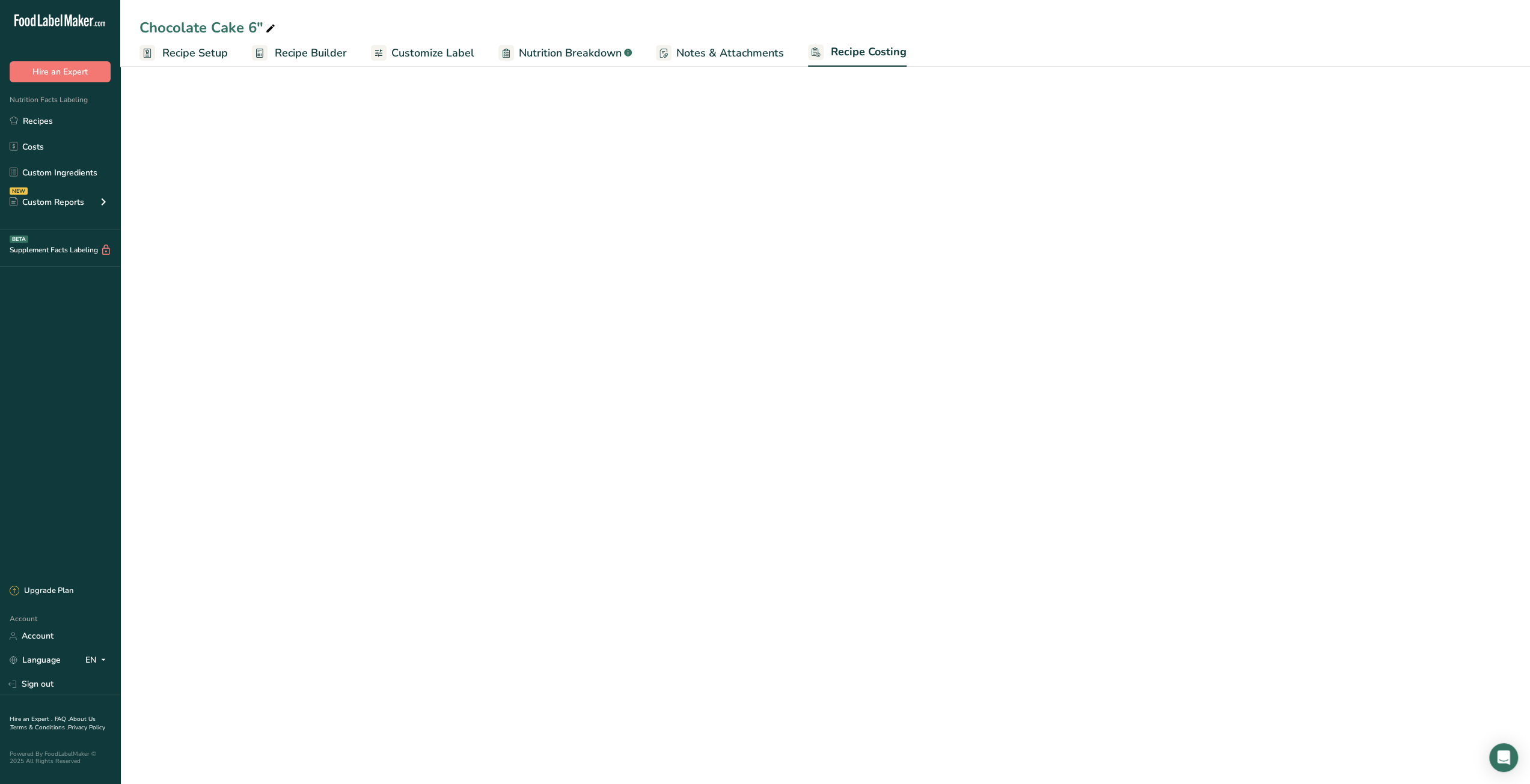
select select "12"
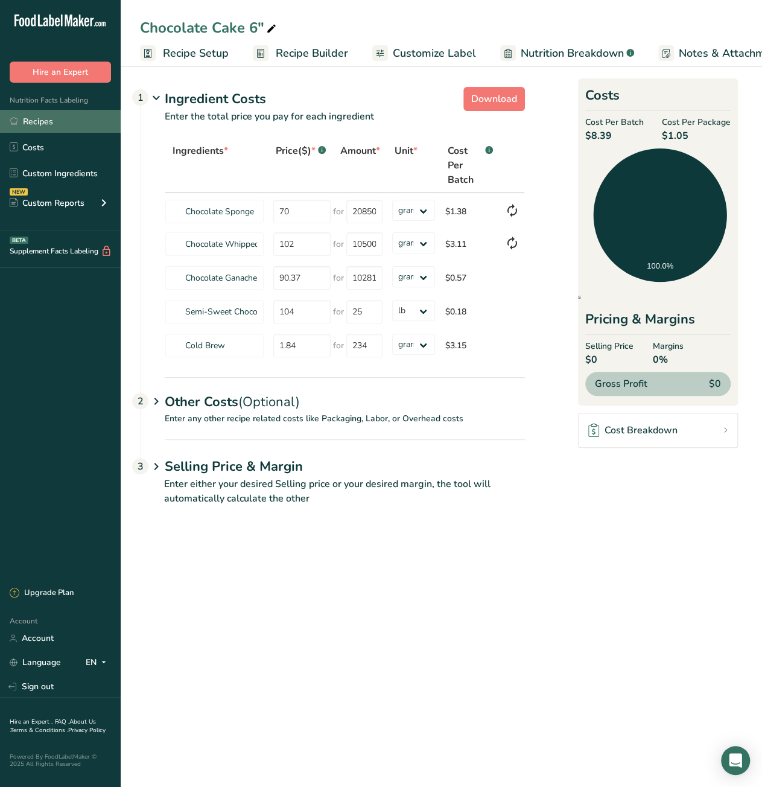
click at [50, 122] on link "Recipes" at bounding box center [60, 121] width 121 height 23
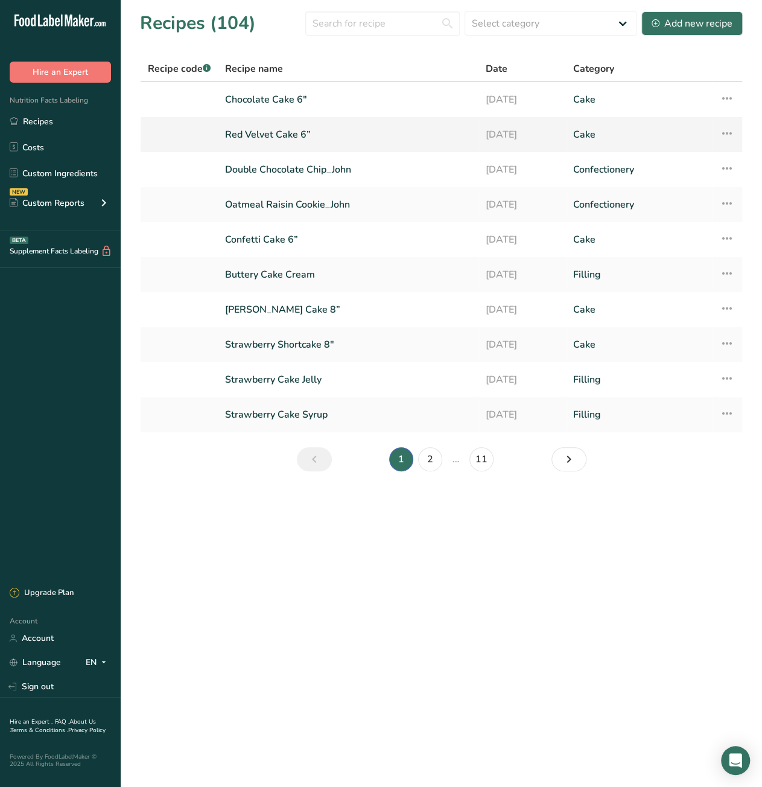
click at [281, 135] on link "Red Velvet Cake 6”" at bounding box center [348, 134] width 246 height 25
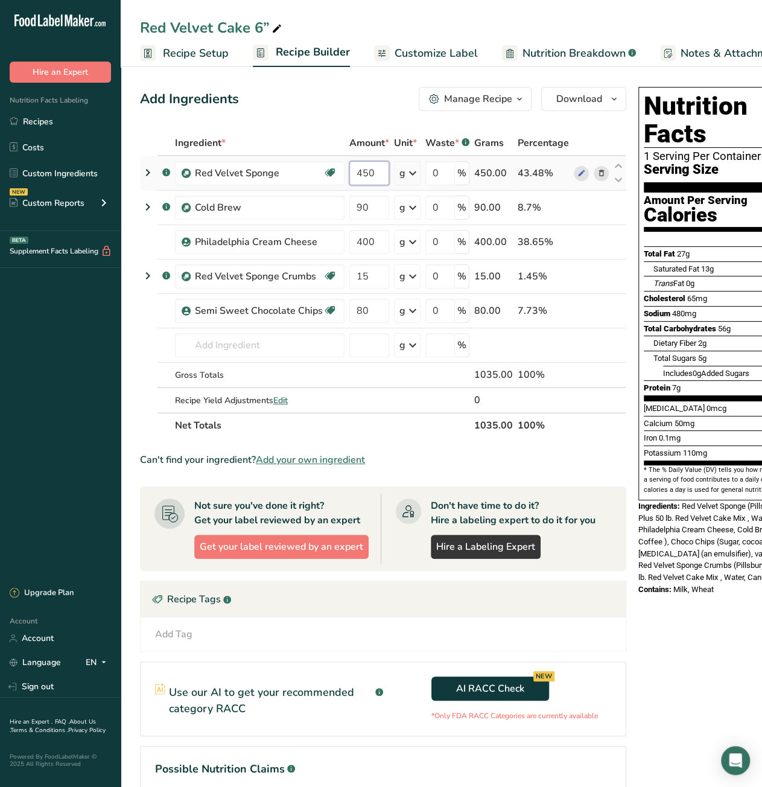
click at [364, 173] on input "450" at bounding box center [369, 173] width 40 height 24
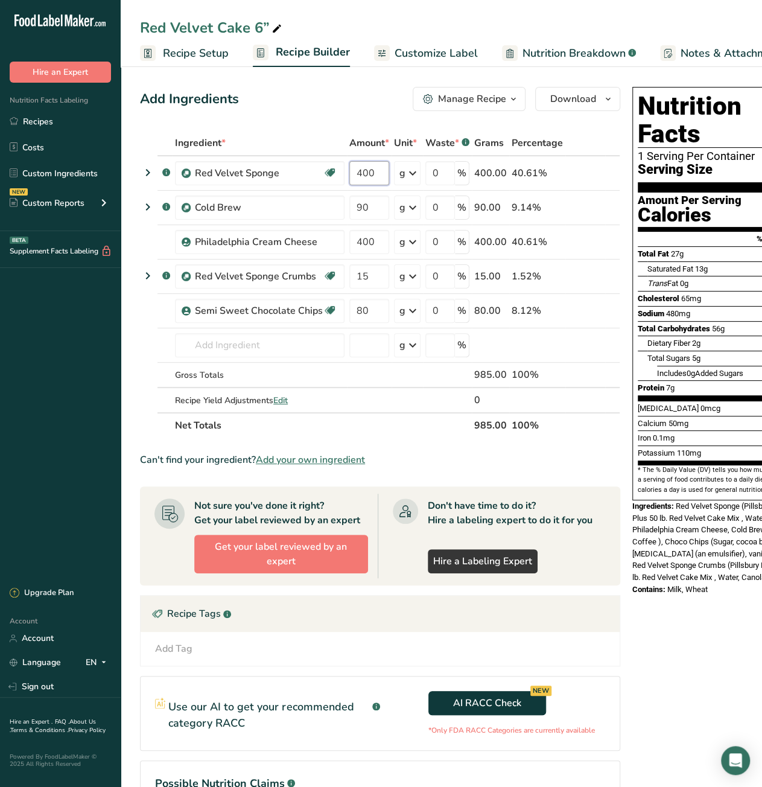
type input "400"
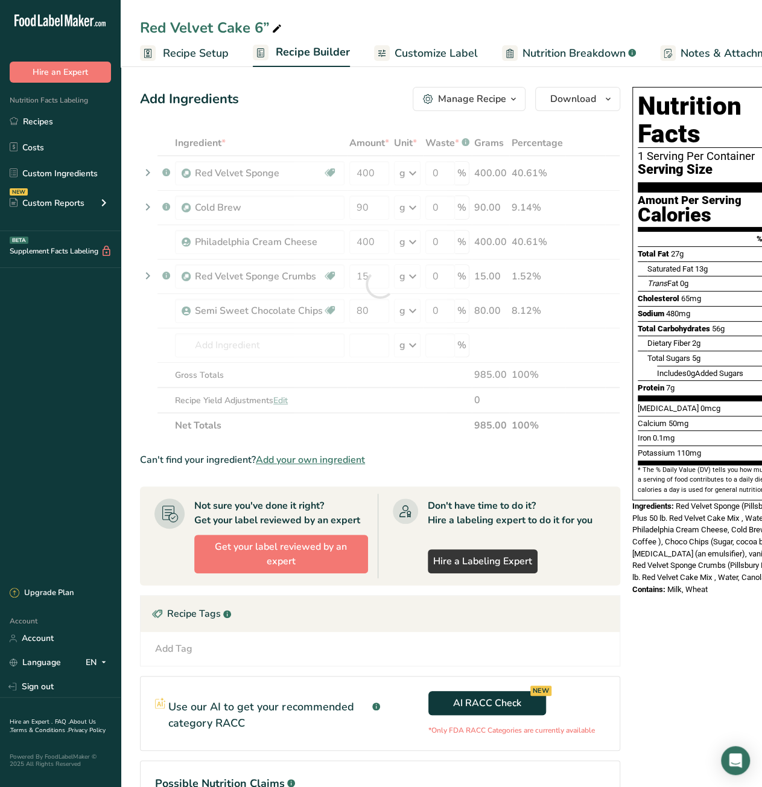
click at [402, 434] on div "Ingredient * Amount * Unit * Waste * .a-a{fill:#347362;}.b-a{fill:#fff;} Grams …" at bounding box center [380, 284] width 480 height 308
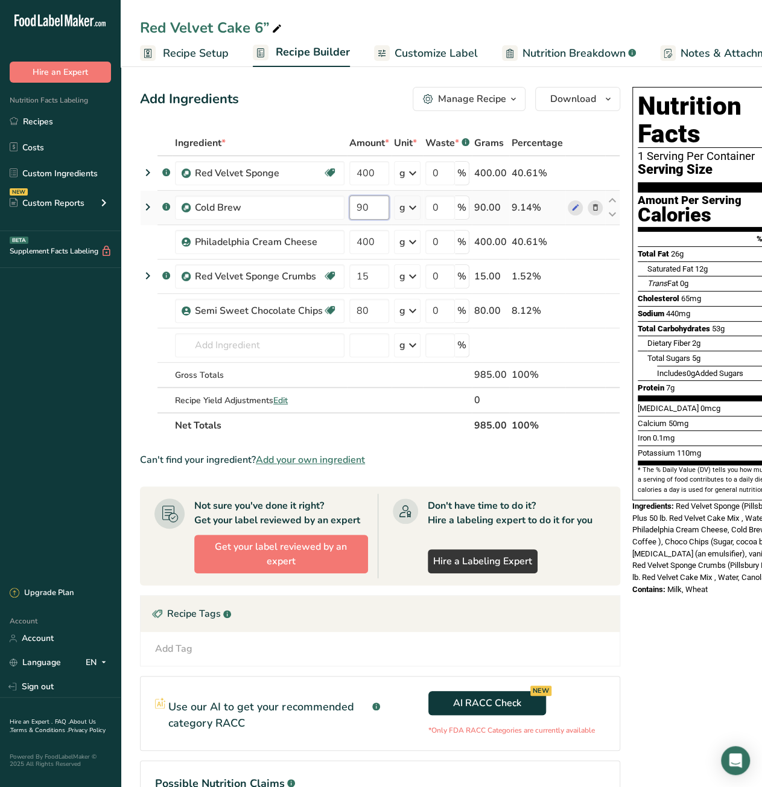
drag, startPoint x: 353, startPoint y: 208, endPoint x: 364, endPoint y: 208, distance: 10.9
click at [364, 208] on input "90" at bounding box center [369, 207] width 40 height 24
type input "75"
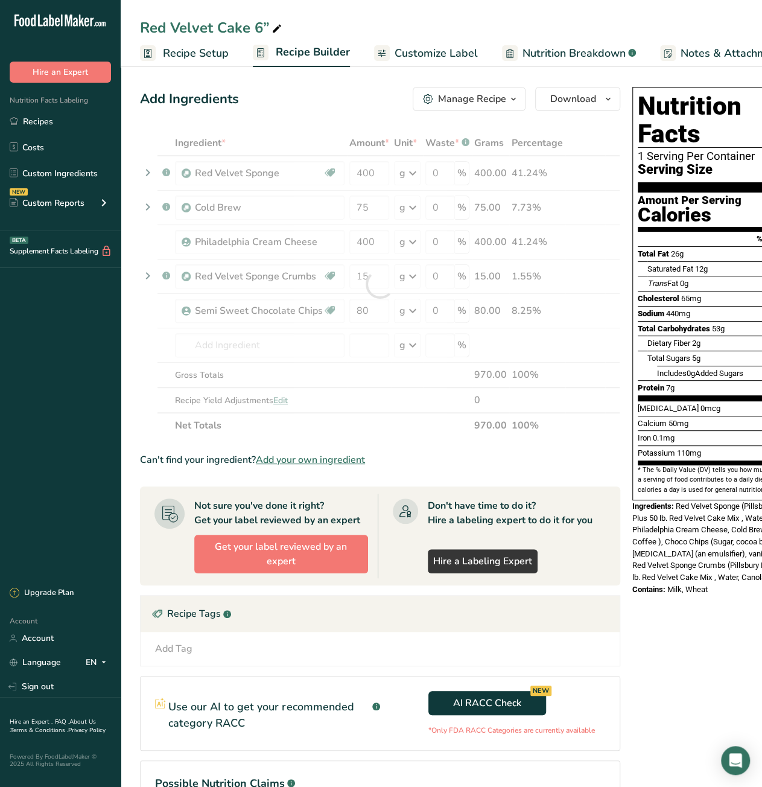
click at [386, 416] on div "Ingredient * Amount * Unit * Waste * .a-a{fill:#347362;}.b-a{fill:#fff;} Grams …" at bounding box center [380, 284] width 480 height 308
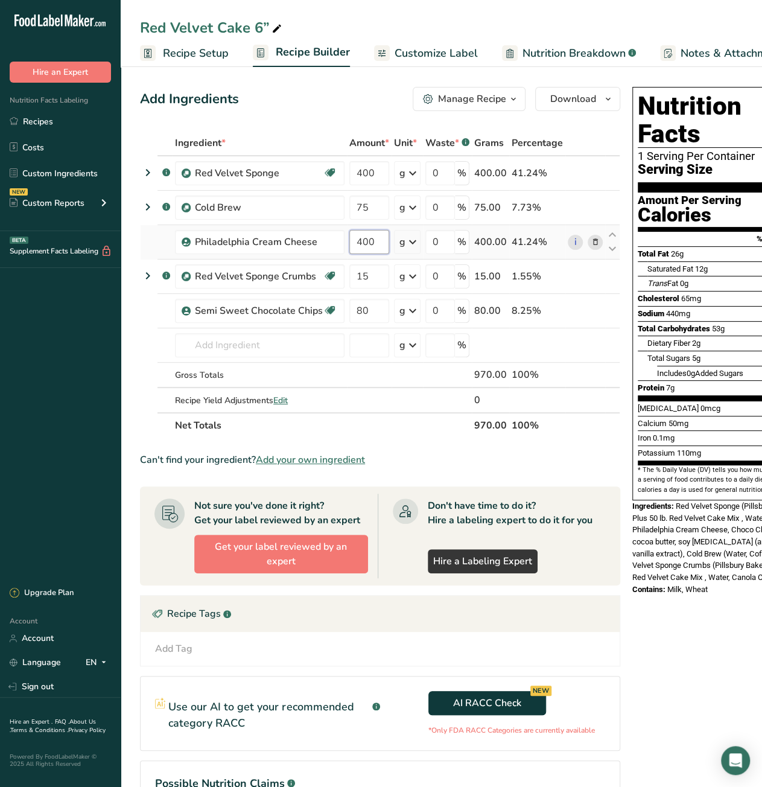
drag, startPoint x: 353, startPoint y: 241, endPoint x: 379, endPoint y: 241, distance: 25.3
click at [379, 241] on input "400" at bounding box center [369, 242] width 40 height 24
type input "320"
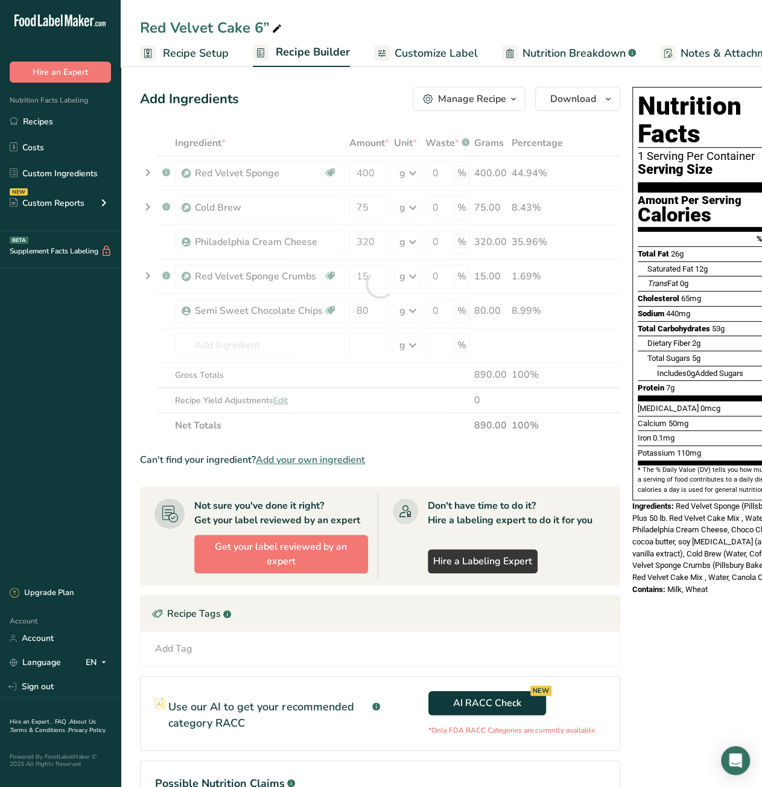
click at [376, 429] on div "Ingredient * Amount * Unit * Waste * .a-a{fill:#347362;}.b-a{fill:#fff;} Grams …" at bounding box center [380, 284] width 480 height 308
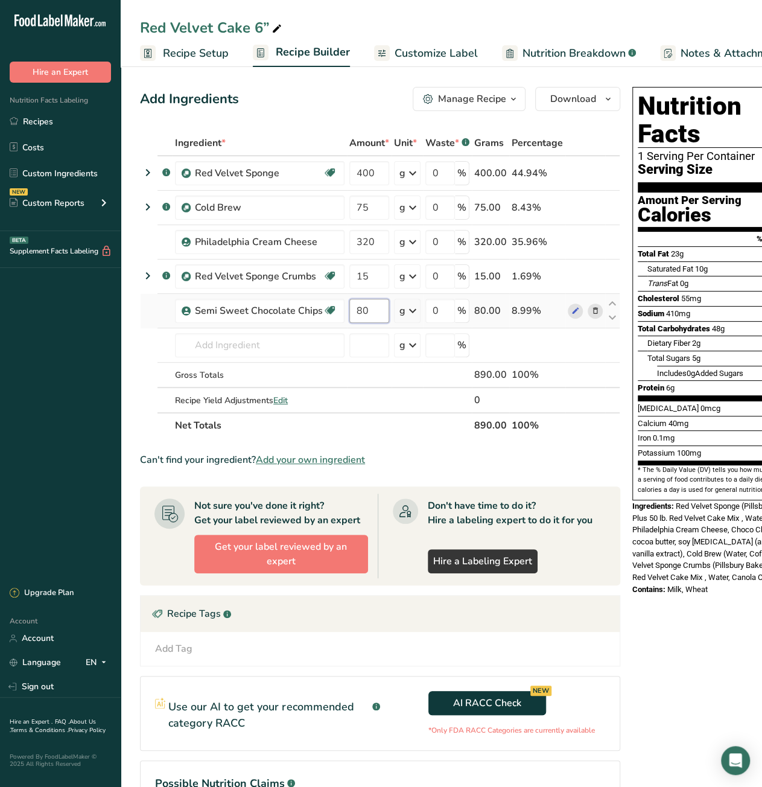
click at [361, 311] on input "80" at bounding box center [369, 311] width 40 height 24
type input "20"
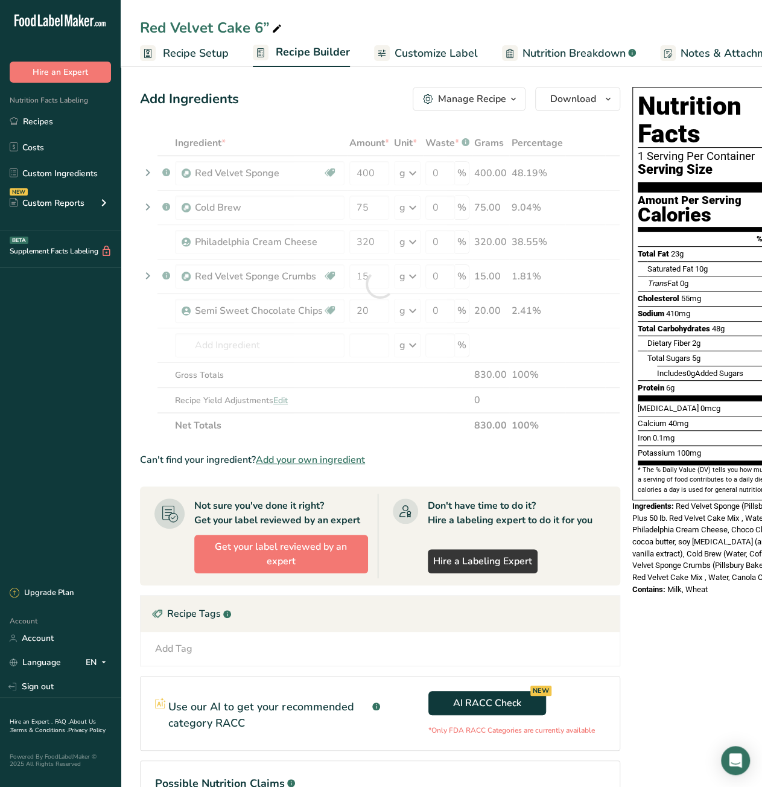
click at [391, 431] on div "Ingredient * Amount * Unit * Waste * .a-a{fill:#347362;}.b-a{fill:#fff;} Grams …" at bounding box center [380, 284] width 480 height 308
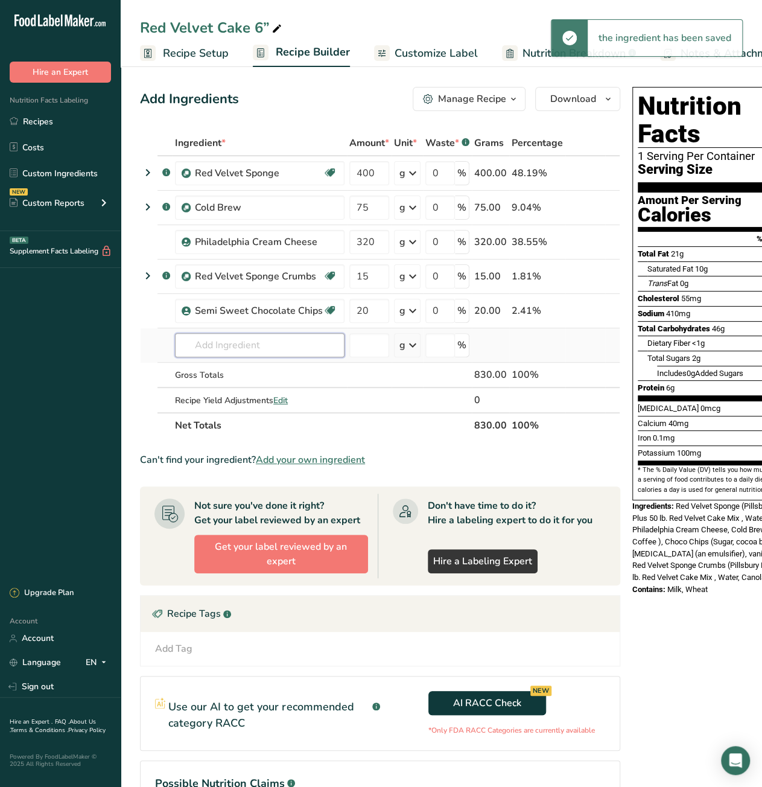
click at [290, 340] on input "text" at bounding box center [259, 345] width 169 height 24
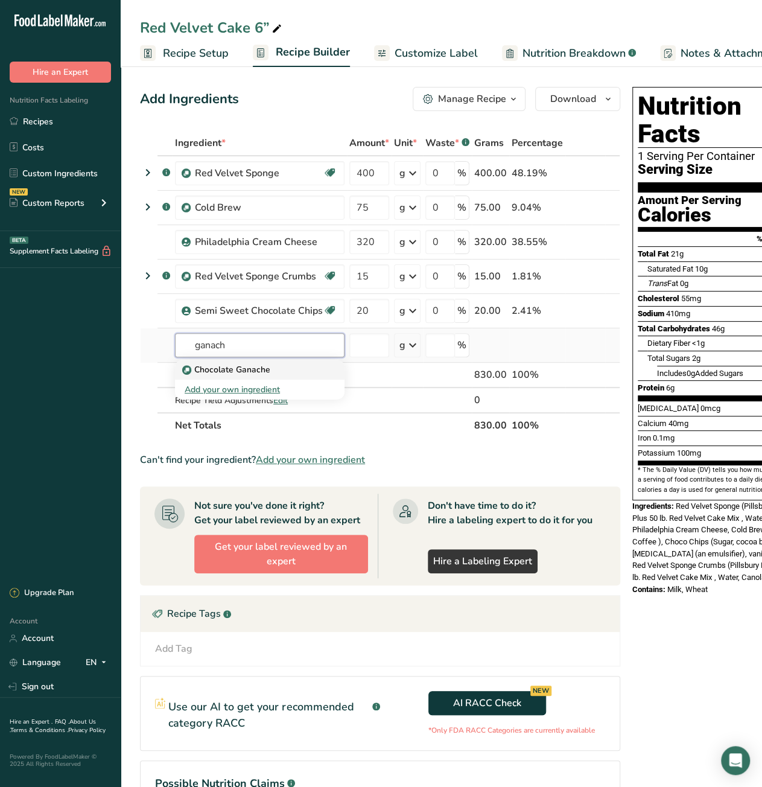
type input "ganach"
click at [277, 369] on div "Chocolate Ganache" at bounding box center [250, 369] width 131 height 13
type input "Chocolate Ganache"
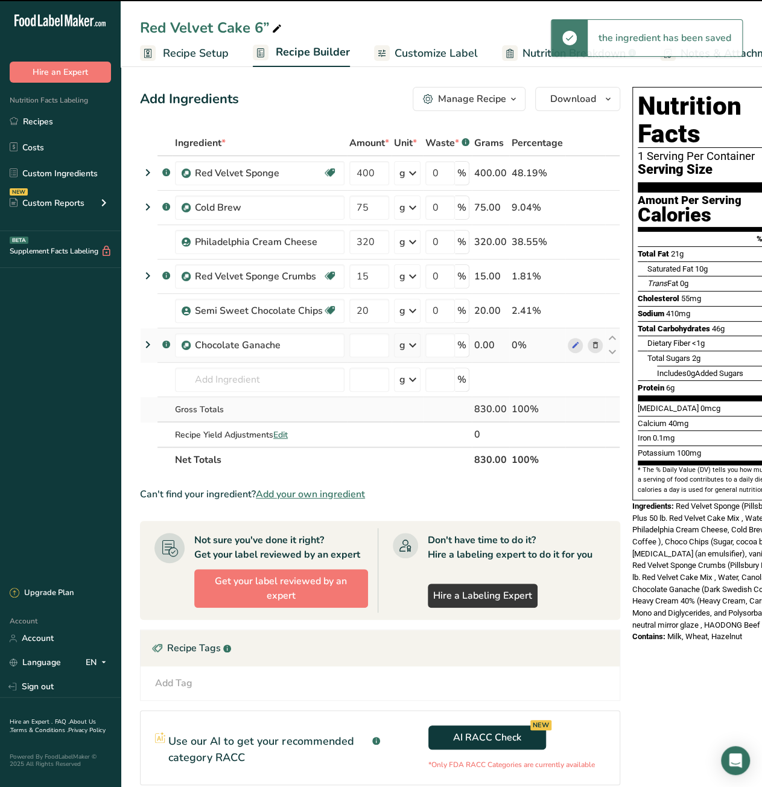
type input "0"
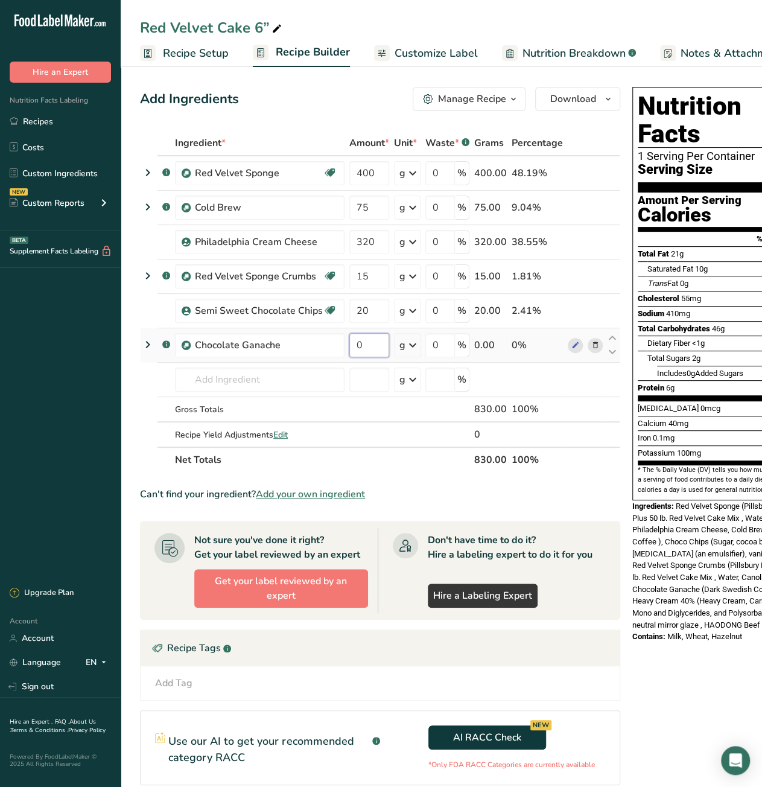
drag, startPoint x: 358, startPoint y: 346, endPoint x: 350, endPoint y: 346, distance: 7.8
click at [350, 346] on input "0" at bounding box center [369, 345] width 40 height 24
type input "5"
click at [393, 451] on div "Ingredient * Amount * Unit * Waste * .a-a{fill:#347362;}.b-a{fill:#fff;} Grams …" at bounding box center [380, 301] width 480 height 342
click at [217, 57] on span "Recipe Setup" at bounding box center [196, 53] width 66 height 16
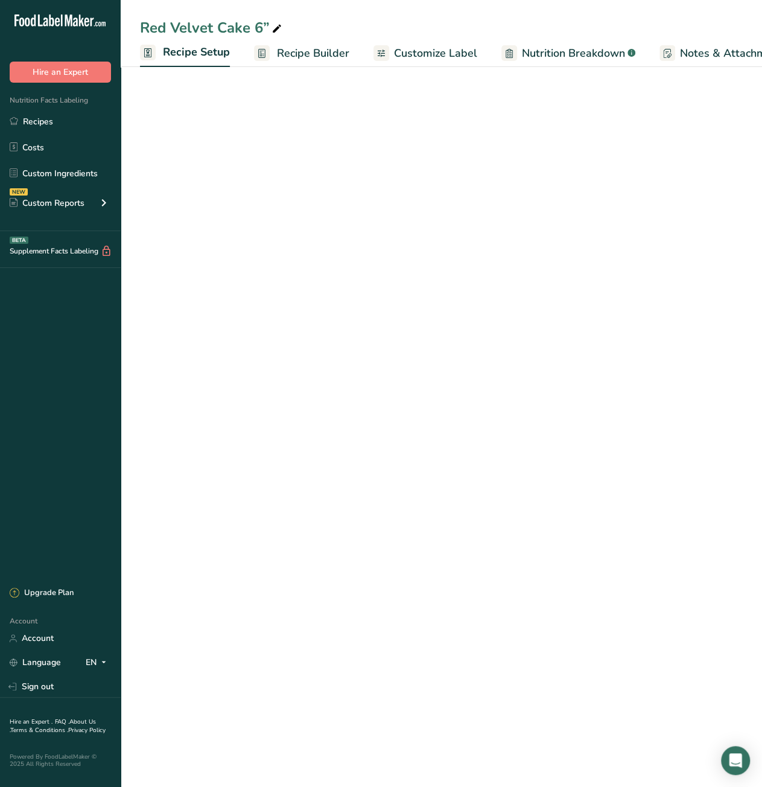
scroll to position [0, 4]
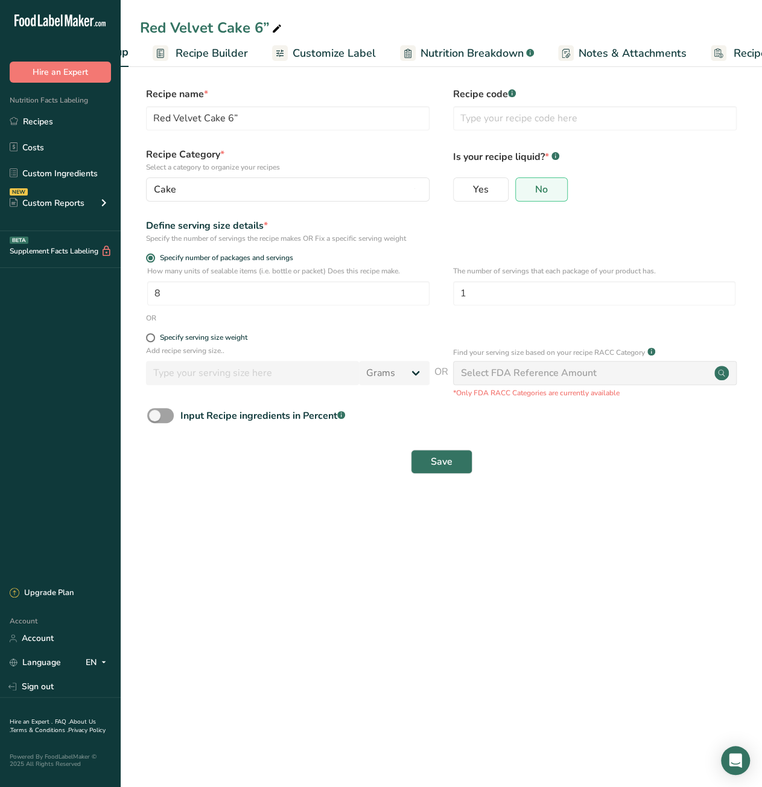
click at [738, 52] on span "Recipe Costing" at bounding box center [770, 53] width 74 height 16
select select "12"
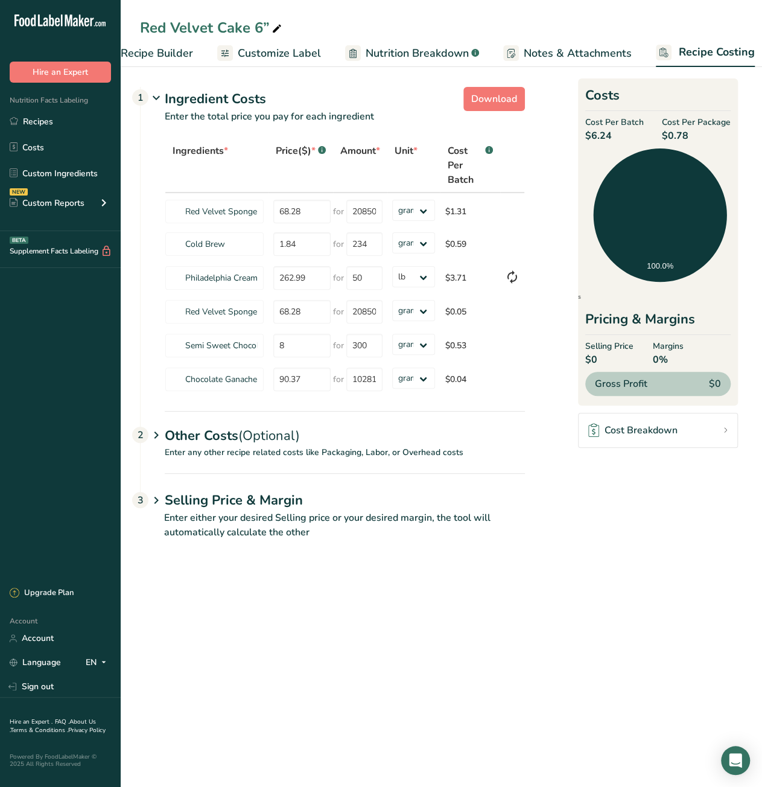
scroll to position [0, 166]
click at [681, 55] on span "Recipe Costing" at bounding box center [706, 52] width 76 height 16
click at [316, 52] on span "Recipe Builder" at bounding box center [312, 53] width 72 height 16
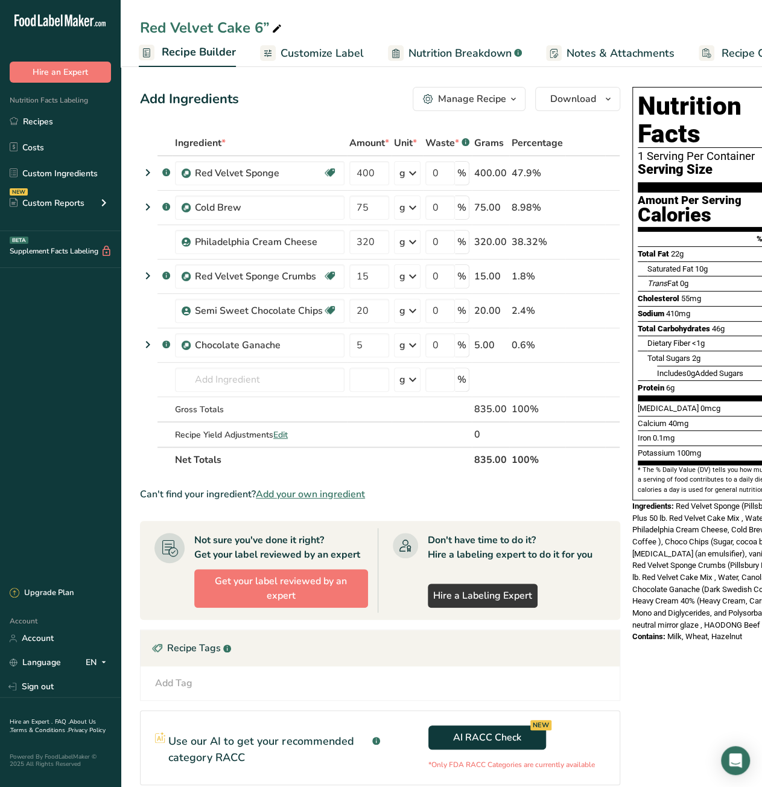
scroll to position [0, 116]
click at [603, 98] on icon "button" at bounding box center [608, 99] width 10 height 15
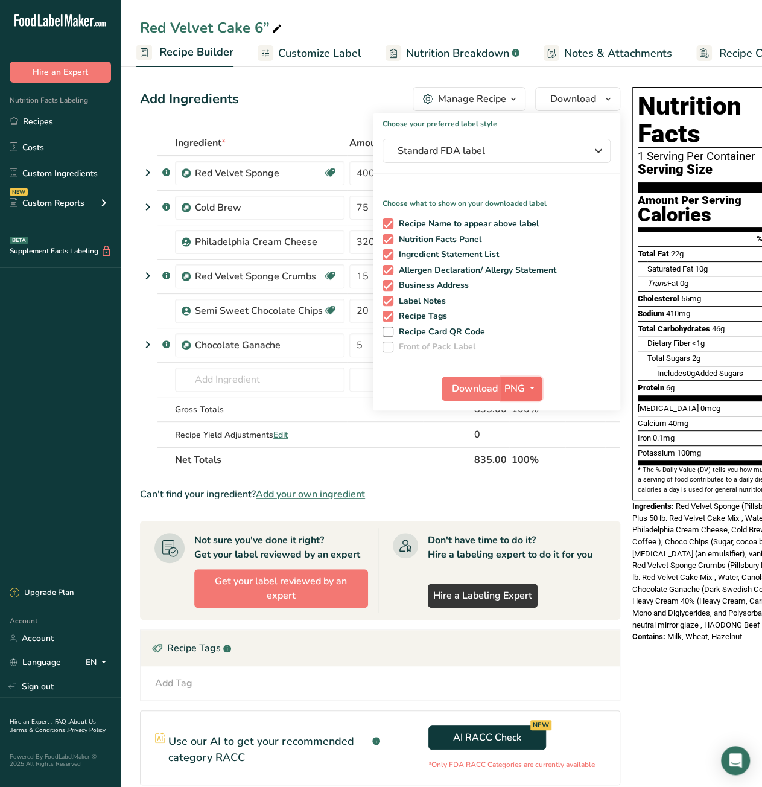
click at [531, 385] on icon "button" at bounding box center [532, 388] width 10 height 15
click at [515, 473] on link "PDF" at bounding box center [523, 473] width 39 height 20
click at [469, 387] on span "Download" at bounding box center [475, 388] width 46 height 14
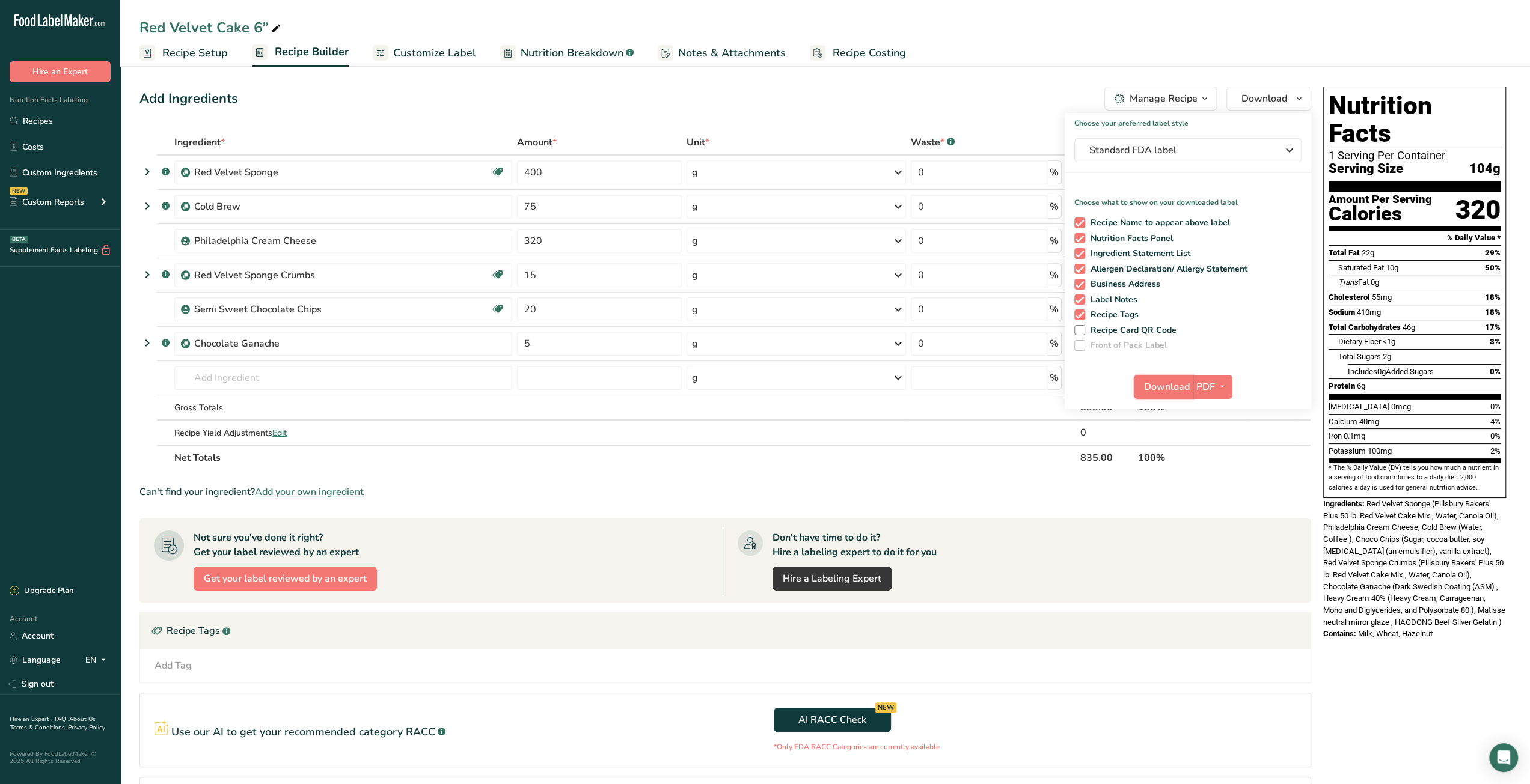
scroll to position [0, 0]
click at [860, 54] on span "Recipe Costing" at bounding box center [869, 53] width 74 height 16
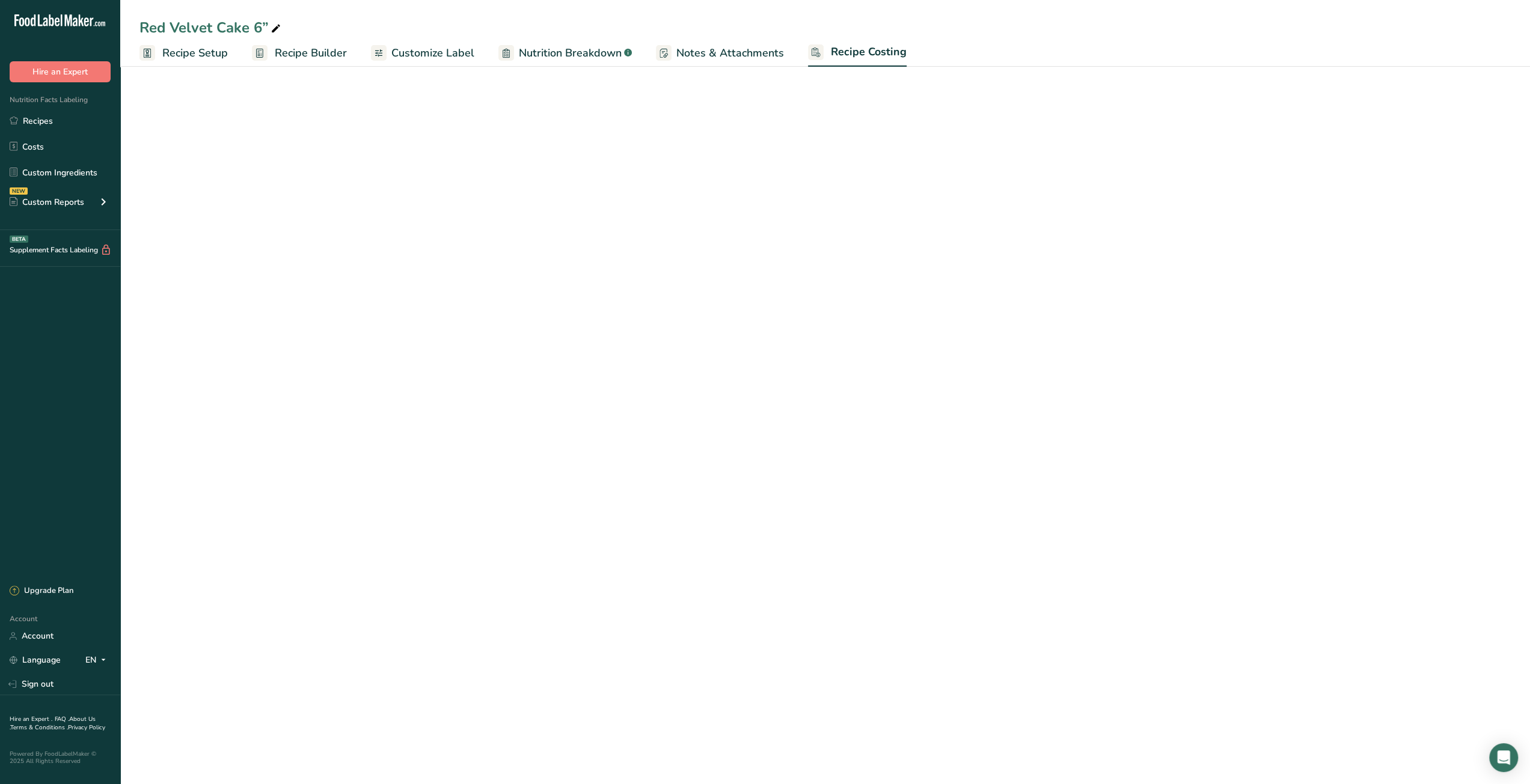
select select "12"
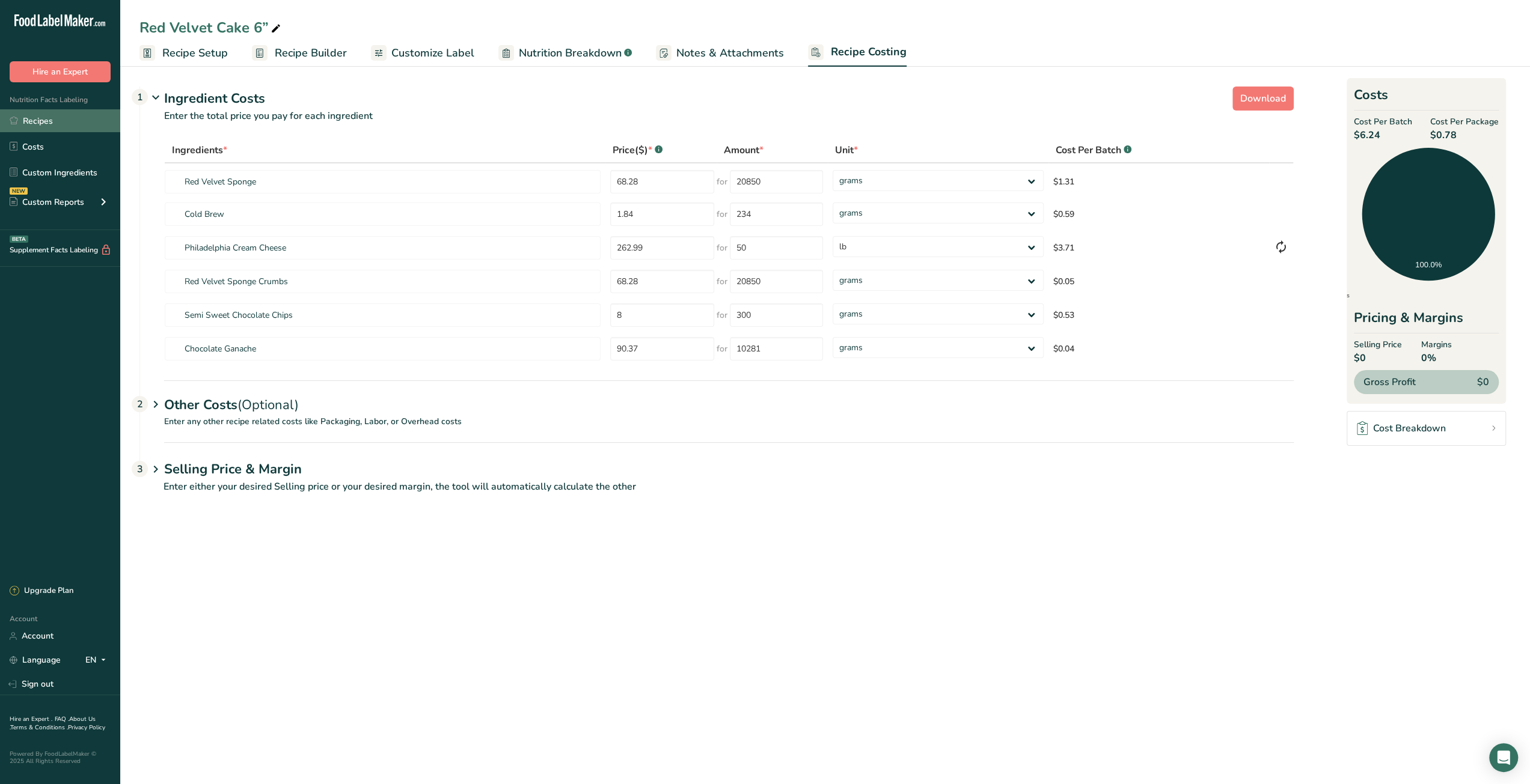
click at [16, 122] on icon at bounding box center [14, 120] width 8 height 9
